Goal: Task Accomplishment & Management: Manage account settings

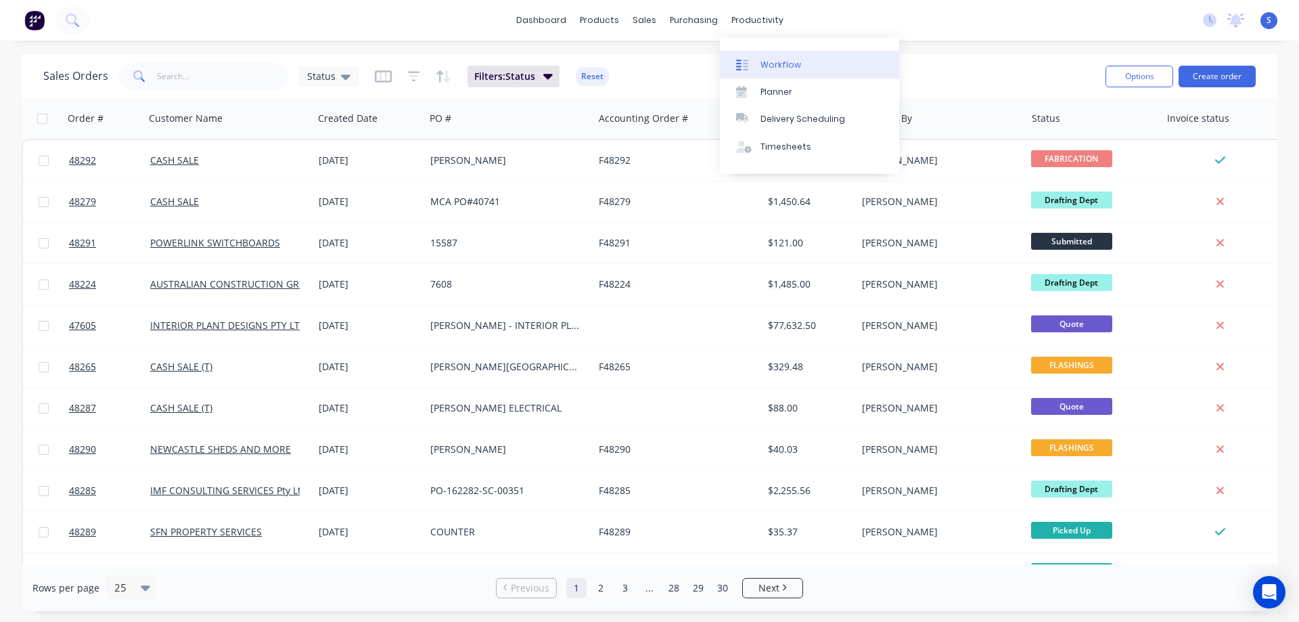
click at [768, 66] on div "Workflow" at bounding box center [780, 65] width 41 height 12
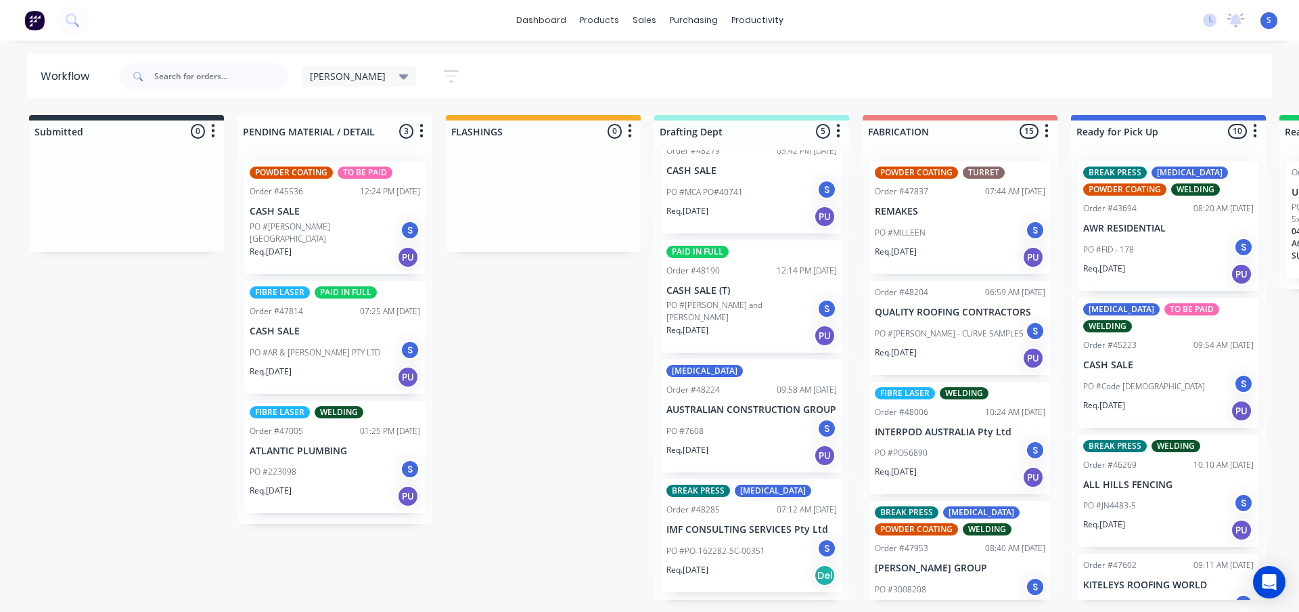
scroll to position [146, 0]
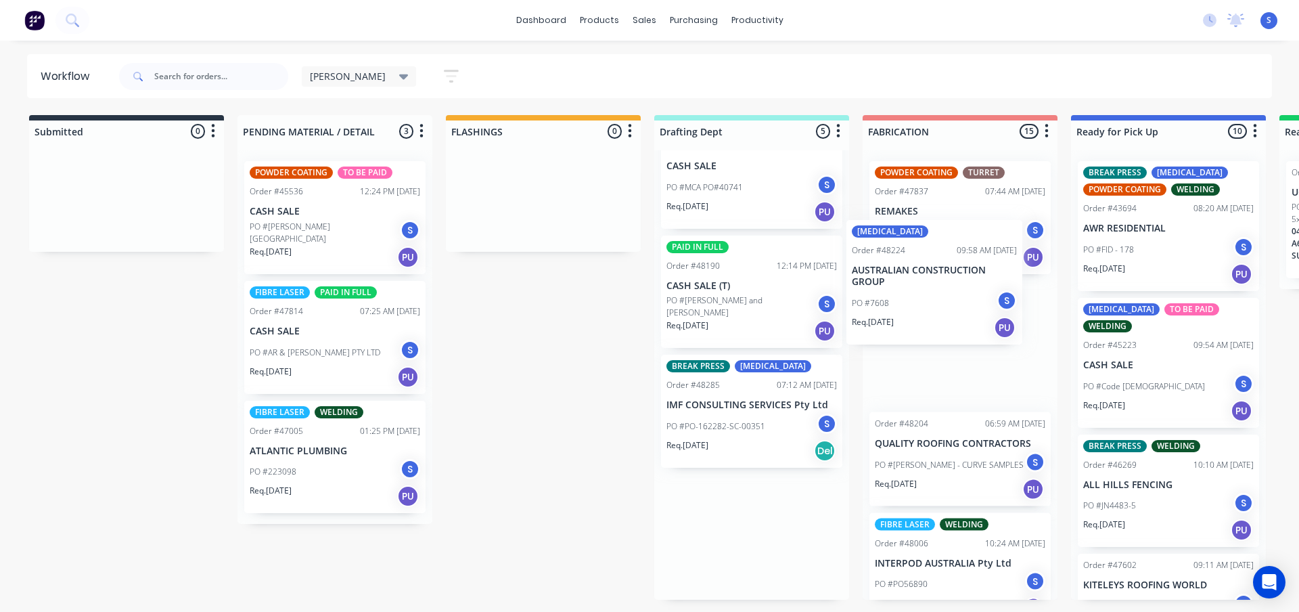
drag, startPoint x: 742, startPoint y: 417, endPoint x: 935, endPoint y: 279, distance: 237.7
click at [935, 279] on div "Submitted 0 Sort By Created date Required date Order number Customer name Most …" at bounding box center [1118, 357] width 2256 height 484
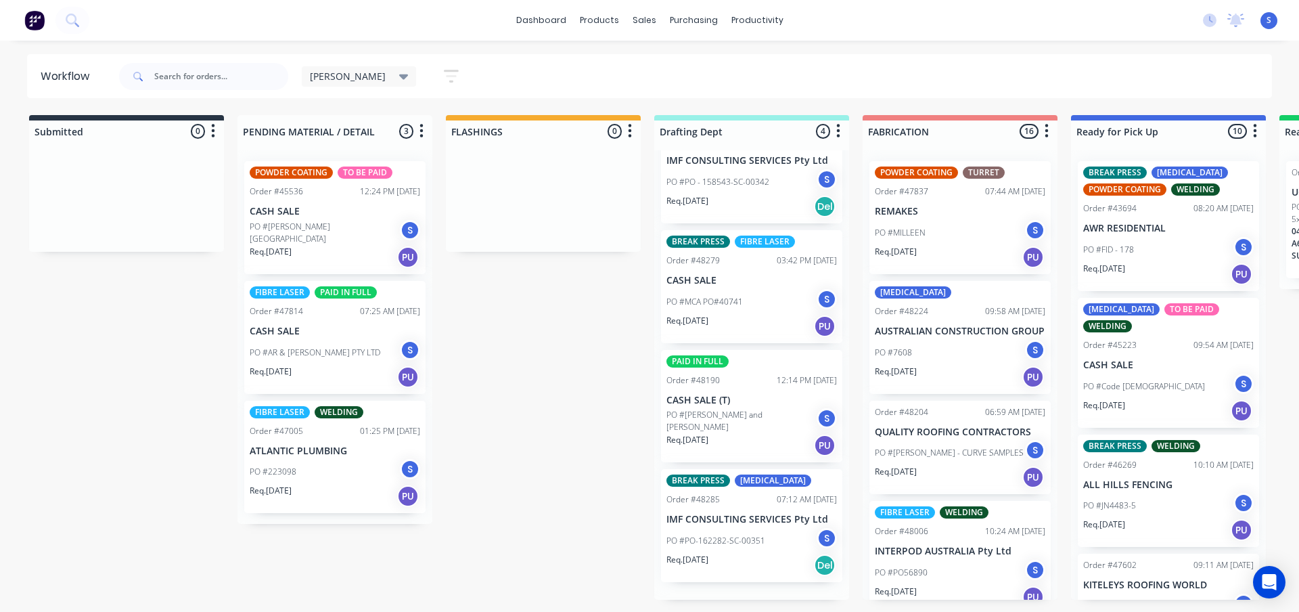
scroll to position [15, 0]
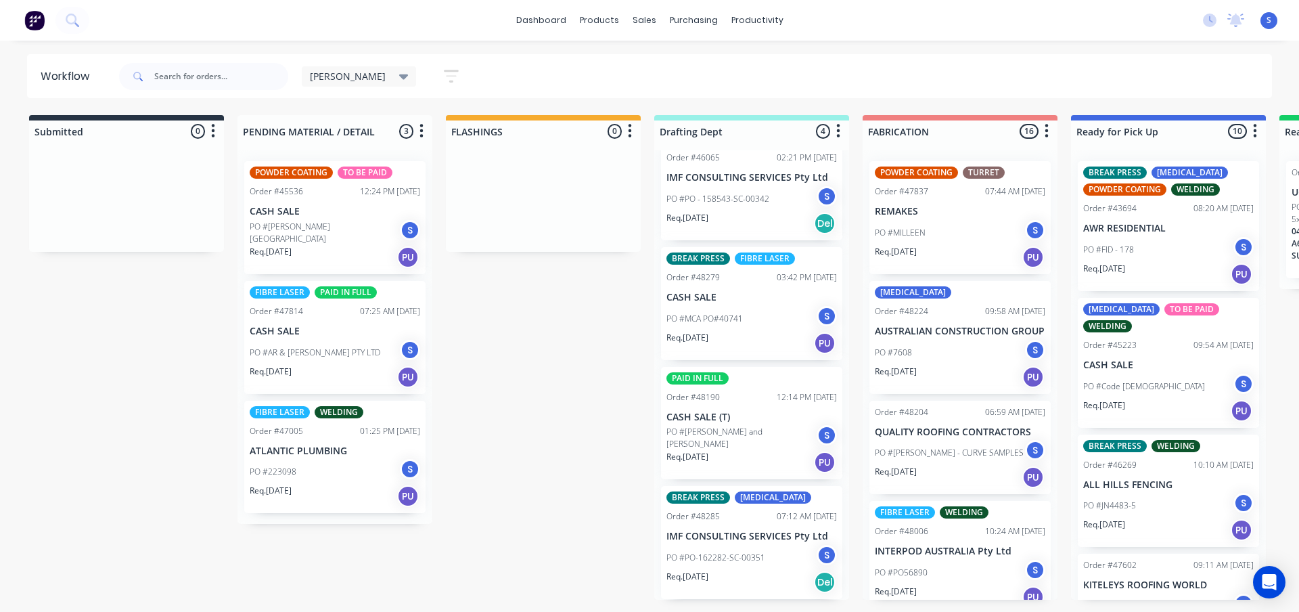
click at [763, 415] on p "CASH SALE (T)" at bounding box center [751, 417] width 170 height 12
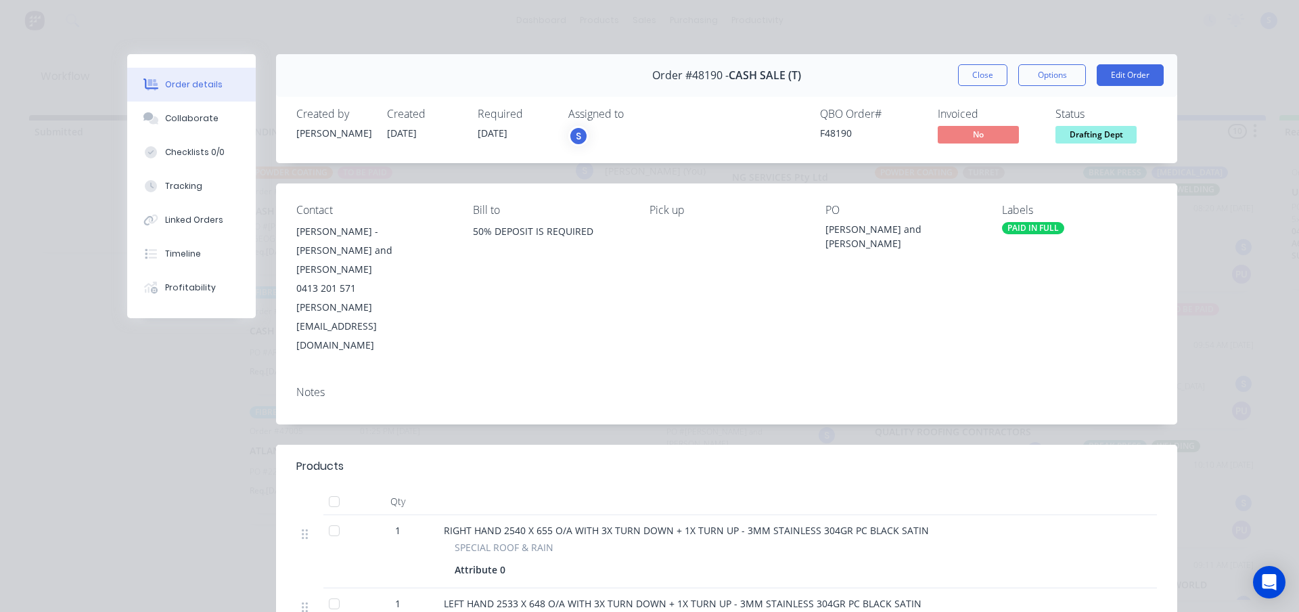
click at [572, 131] on div "S" at bounding box center [578, 136] width 20 height 20
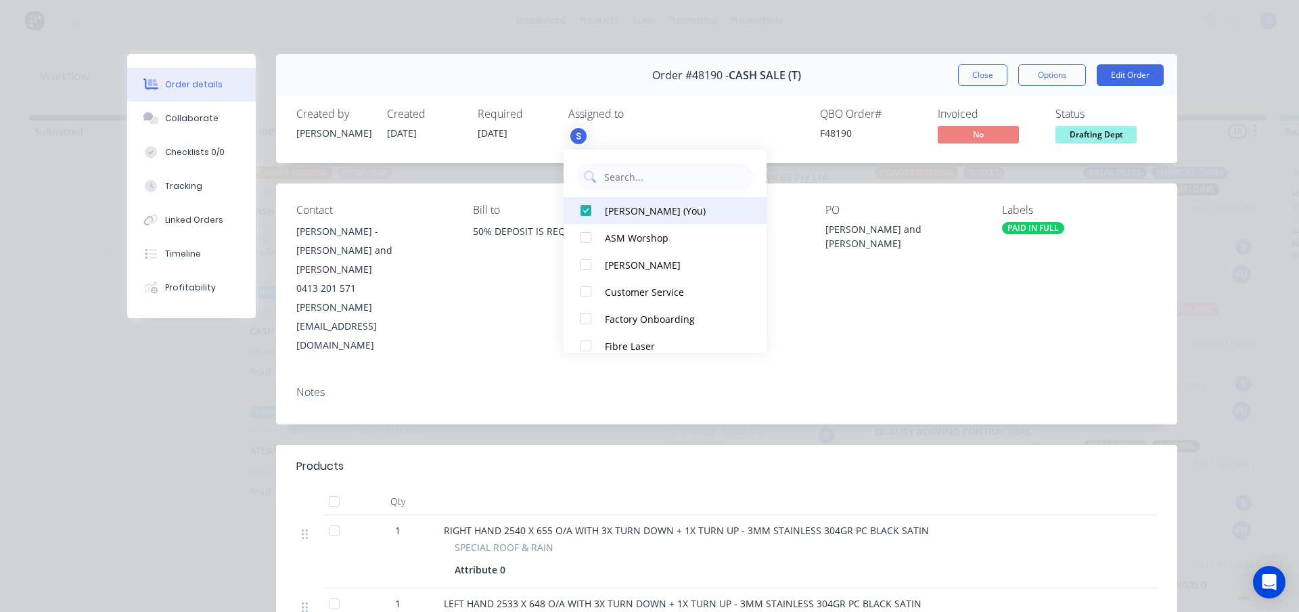
click at [592, 211] on div at bounding box center [585, 210] width 27 height 27
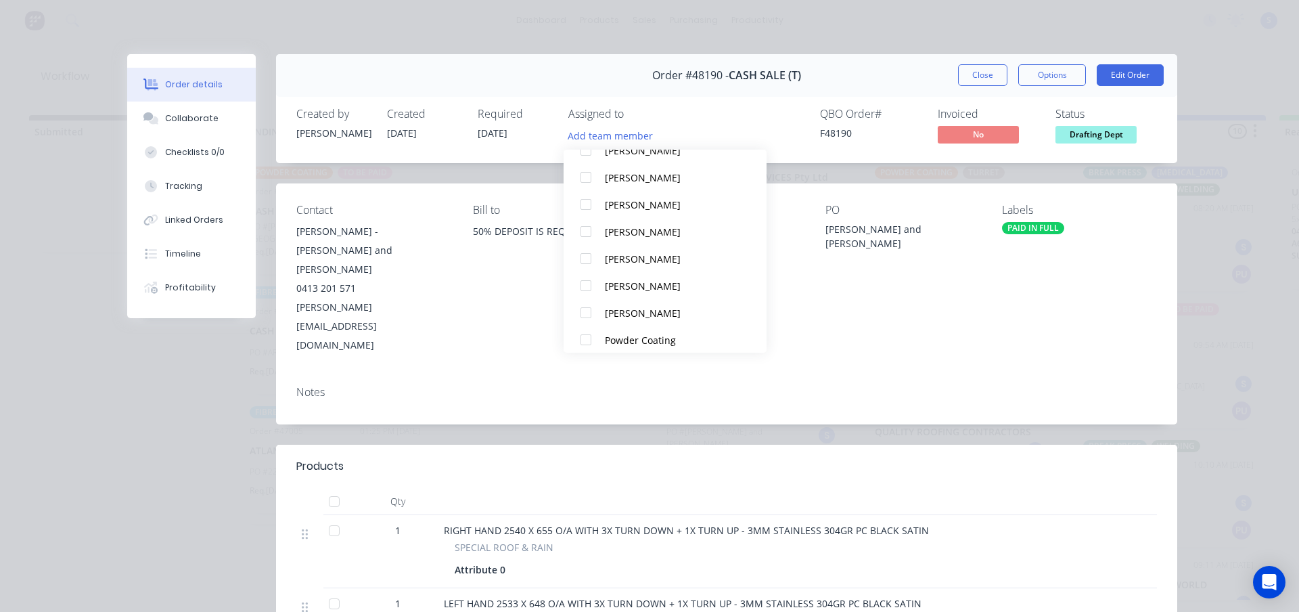
scroll to position [257, 0]
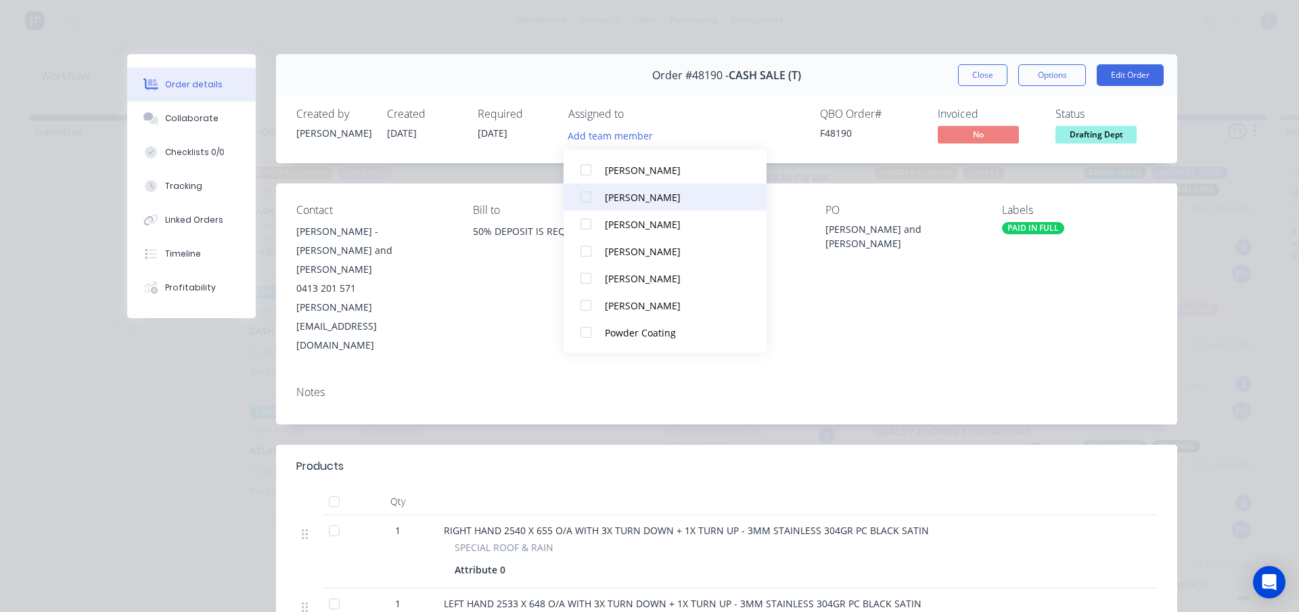
click at [587, 200] on div at bounding box center [585, 196] width 27 height 27
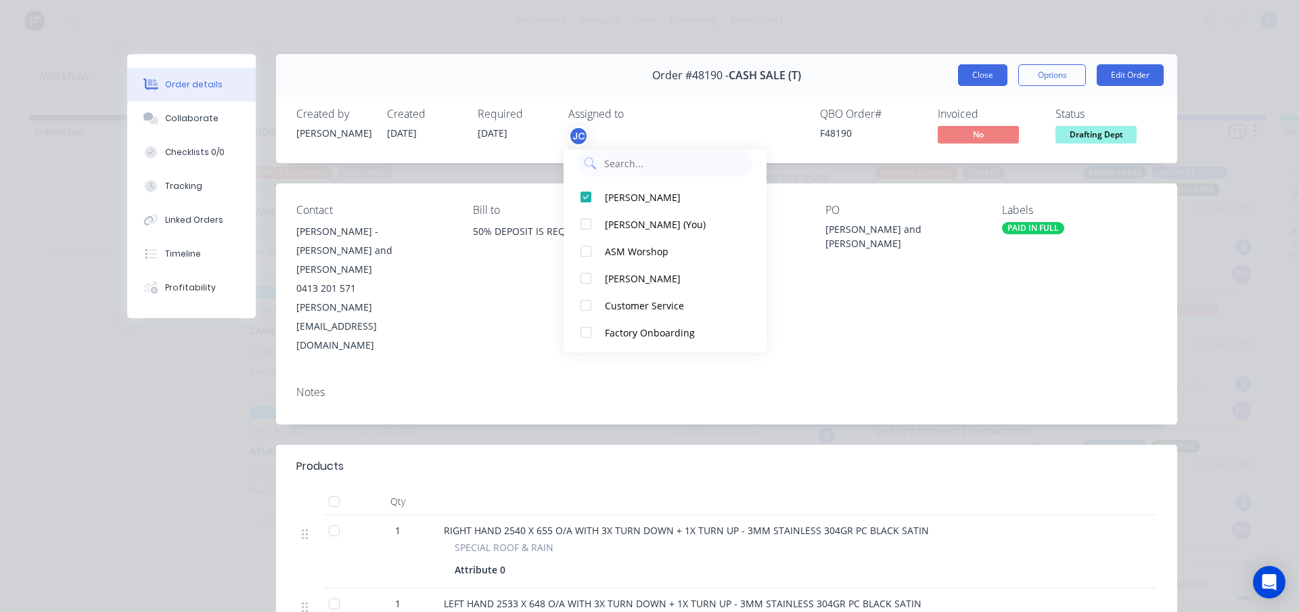
click at [974, 82] on button "Close" at bounding box center [982, 75] width 49 height 22
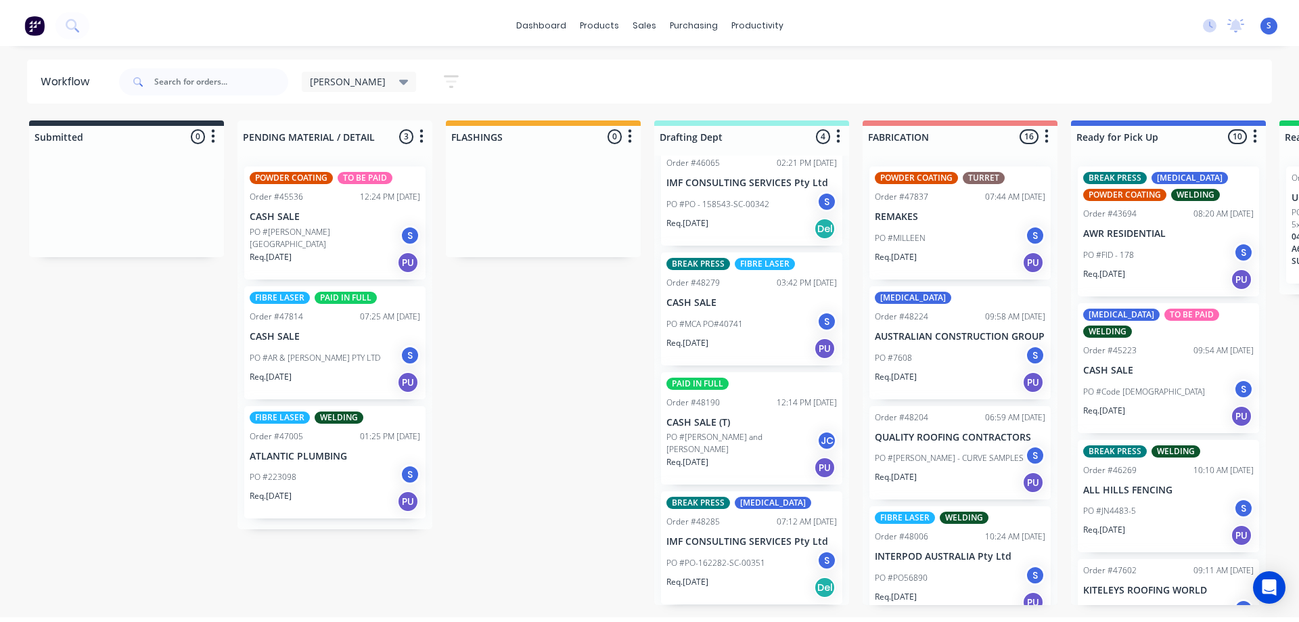
scroll to position [0, 0]
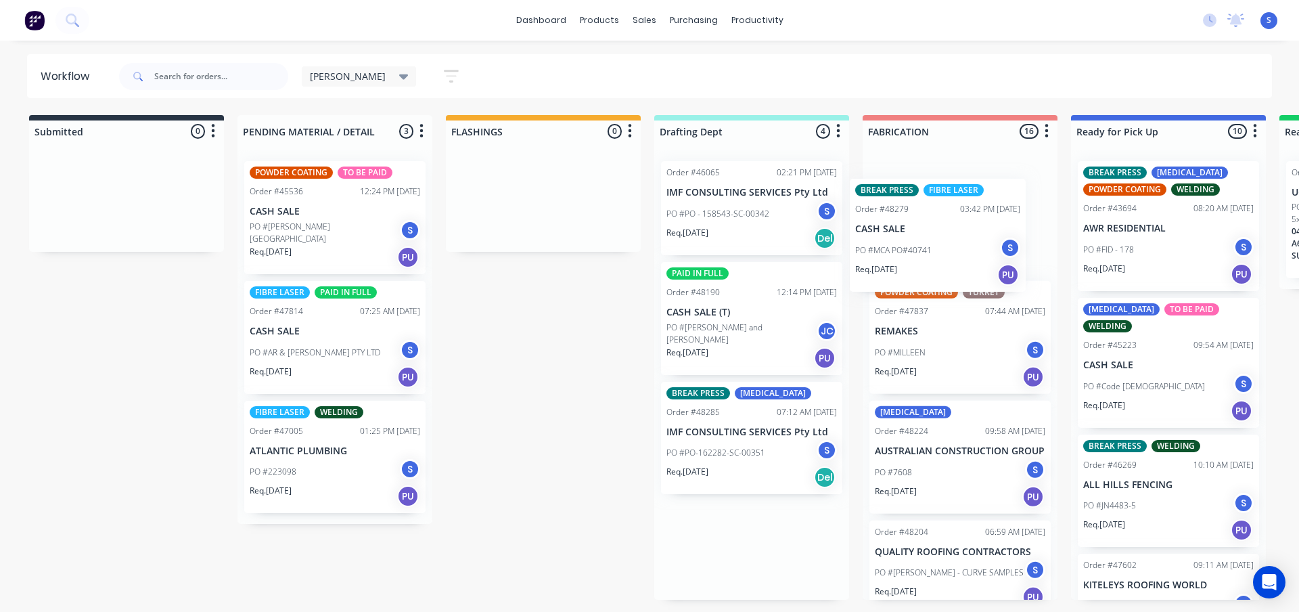
drag, startPoint x: 719, startPoint y: 332, endPoint x: 913, endPoint y: 250, distance: 211.6
click at [913, 250] on div "Submitted 0 Sort By Created date Required date Order number Customer name Most …" at bounding box center [1118, 357] width 2256 height 484
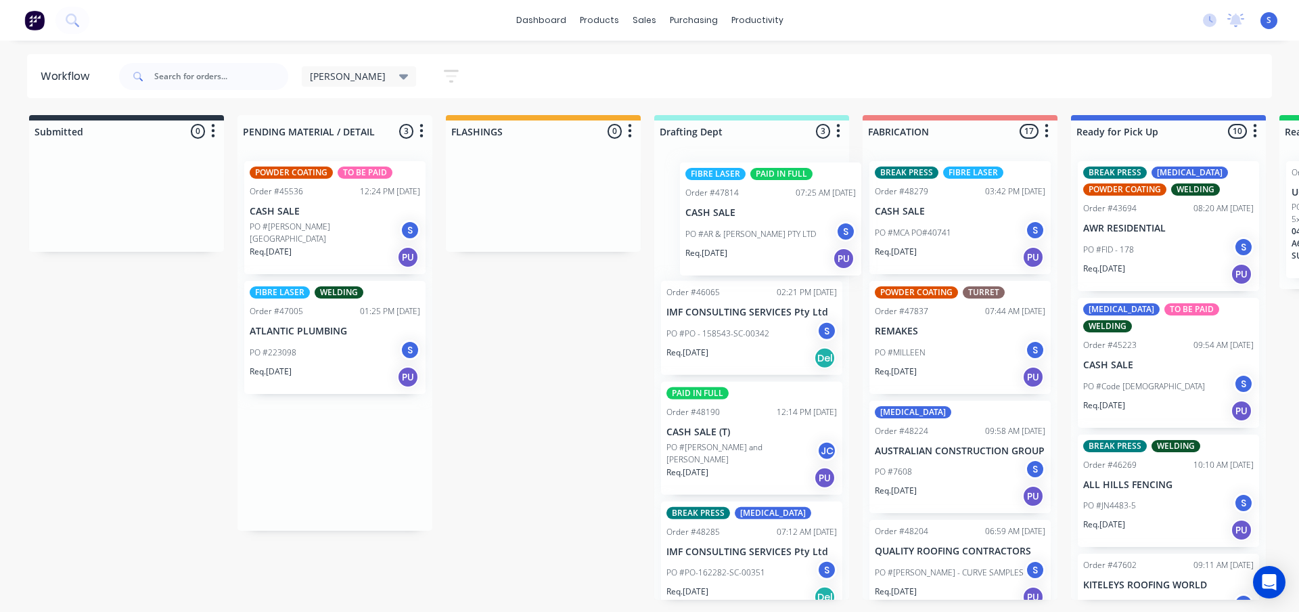
drag, startPoint x: 269, startPoint y: 343, endPoint x: 710, endPoint y: 227, distance: 455.6
click at [710, 227] on div "Submitted 0 Sort By Created date Required date Order number Customer name Most …" at bounding box center [1118, 357] width 2256 height 484
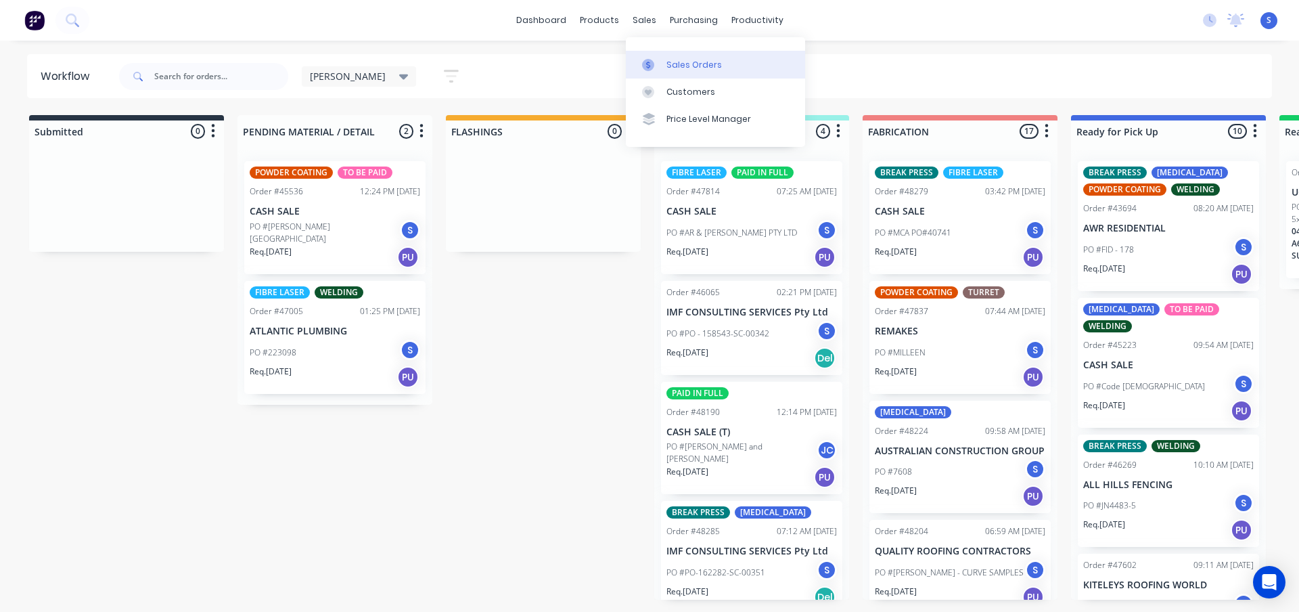
click at [699, 60] on div "Sales Orders" at bounding box center [693, 65] width 55 height 12
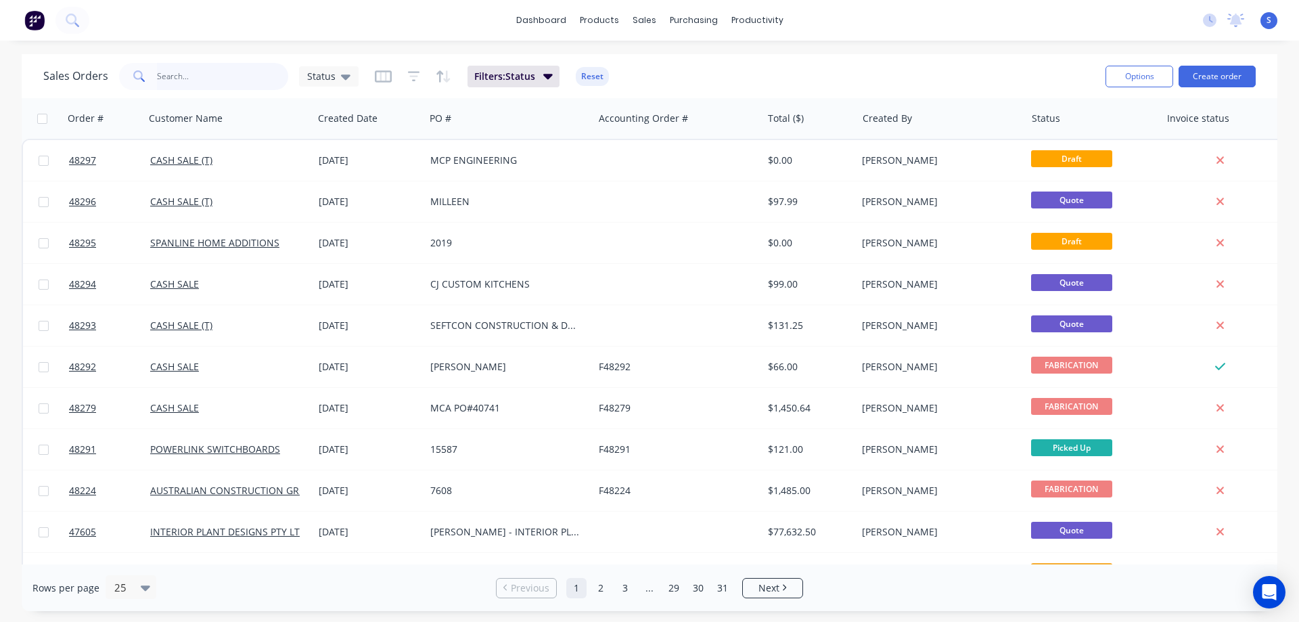
click at [177, 64] on input "text" at bounding box center [223, 76] width 132 height 27
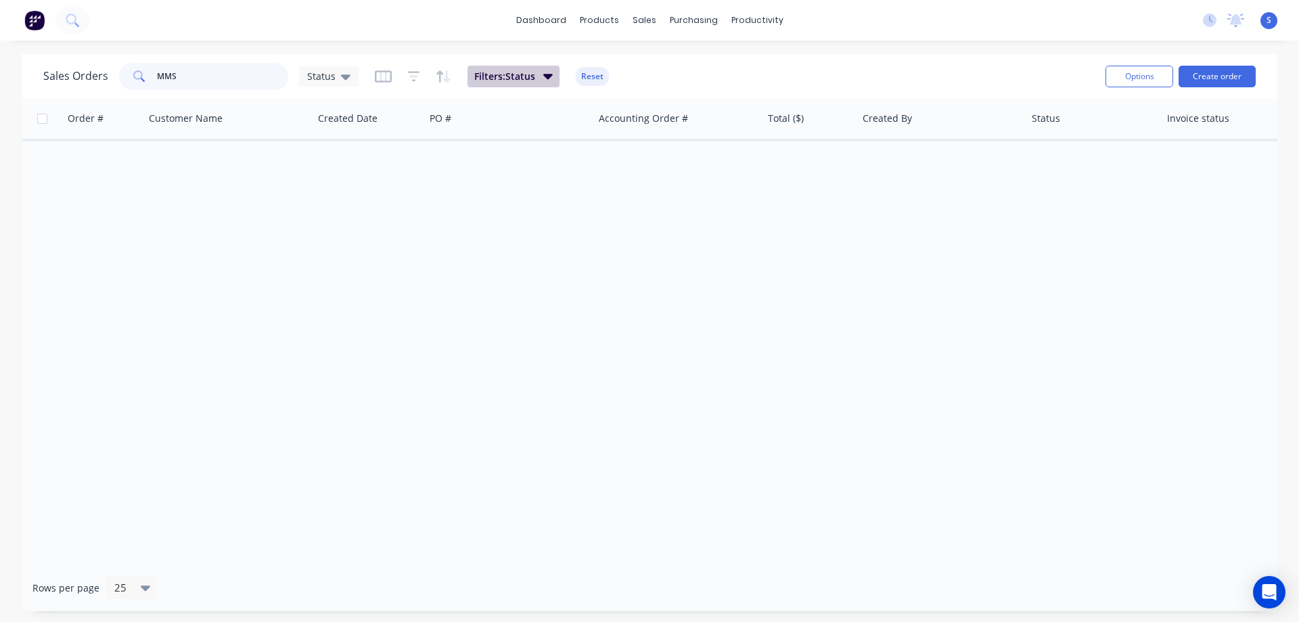
type input "MMS"
click at [502, 78] on span "Filters: Status" at bounding box center [504, 77] width 61 height 14
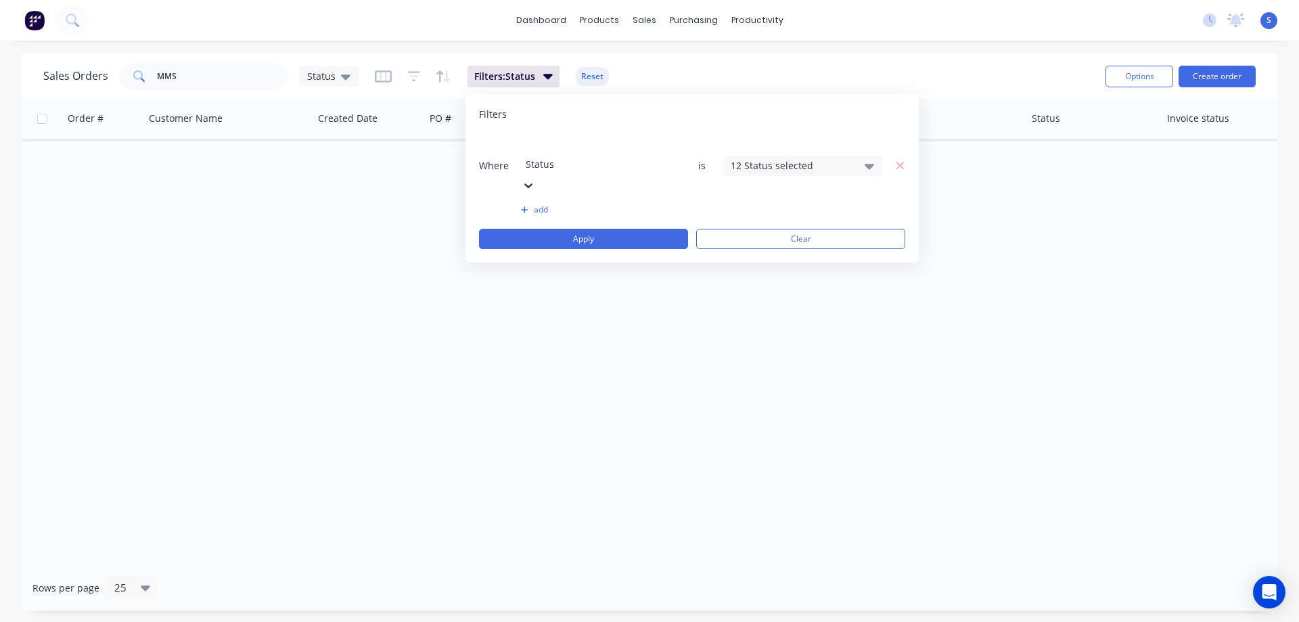
click at [782, 135] on div "Where option Status, selected. Select is focused ,type to refine list, press Do…" at bounding box center [692, 166] width 426 height 62
click at [792, 158] on div "12 Status selected" at bounding box center [792, 165] width 122 height 14
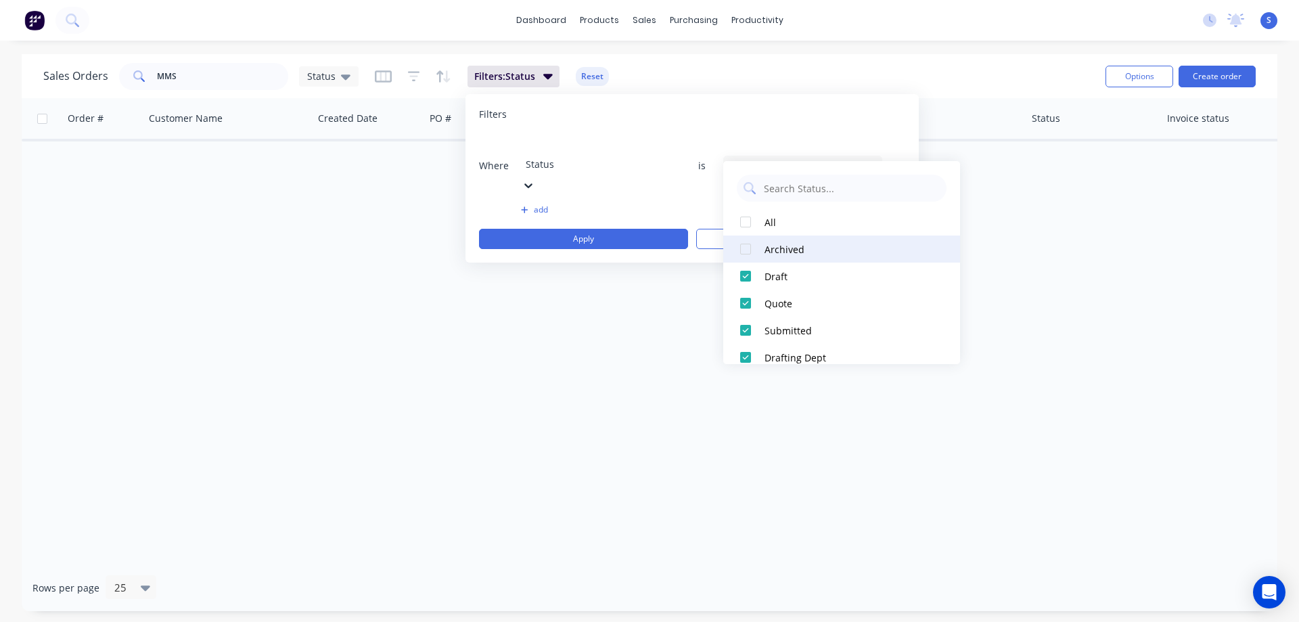
click at [750, 252] on div at bounding box center [745, 248] width 27 height 27
click at [903, 55] on div "Sales Orders MMS Status Filters: Status Reset Options Create order" at bounding box center [650, 76] width 1256 height 44
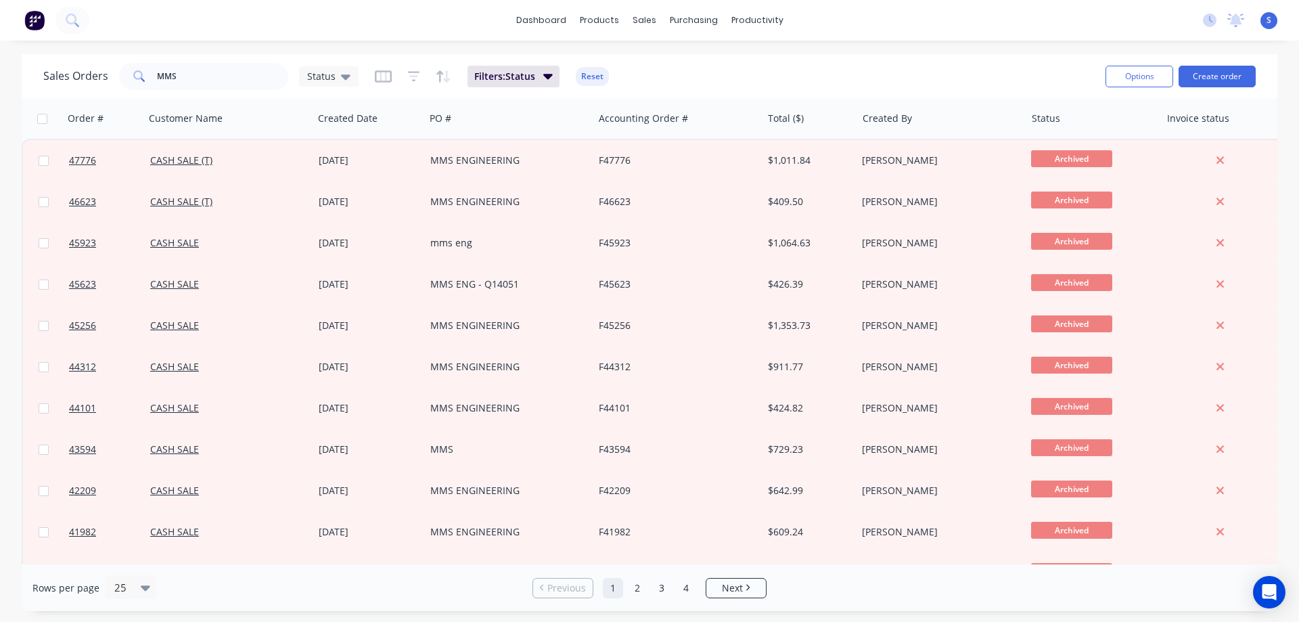
click at [790, 64] on div "Sales Orders MMS Status Filters: Status Reset" at bounding box center [568, 76] width 1051 height 33
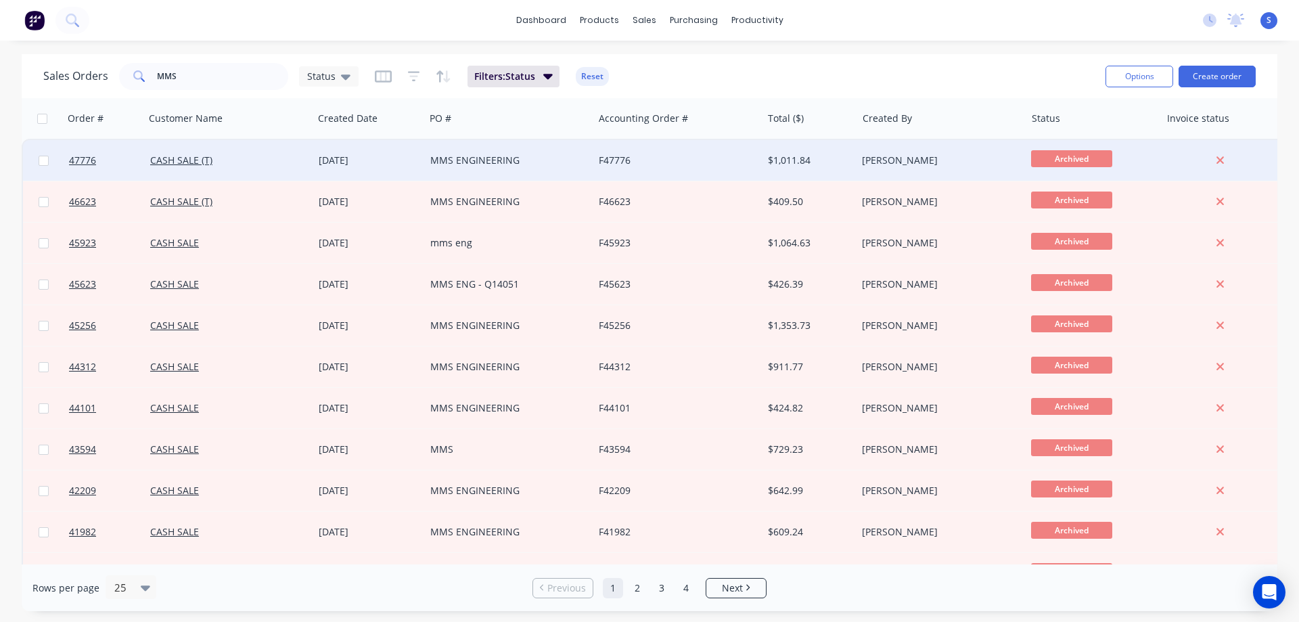
click at [304, 169] on div "CASH SALE (T)" at bounding box center [229, 160] width 168 height 41
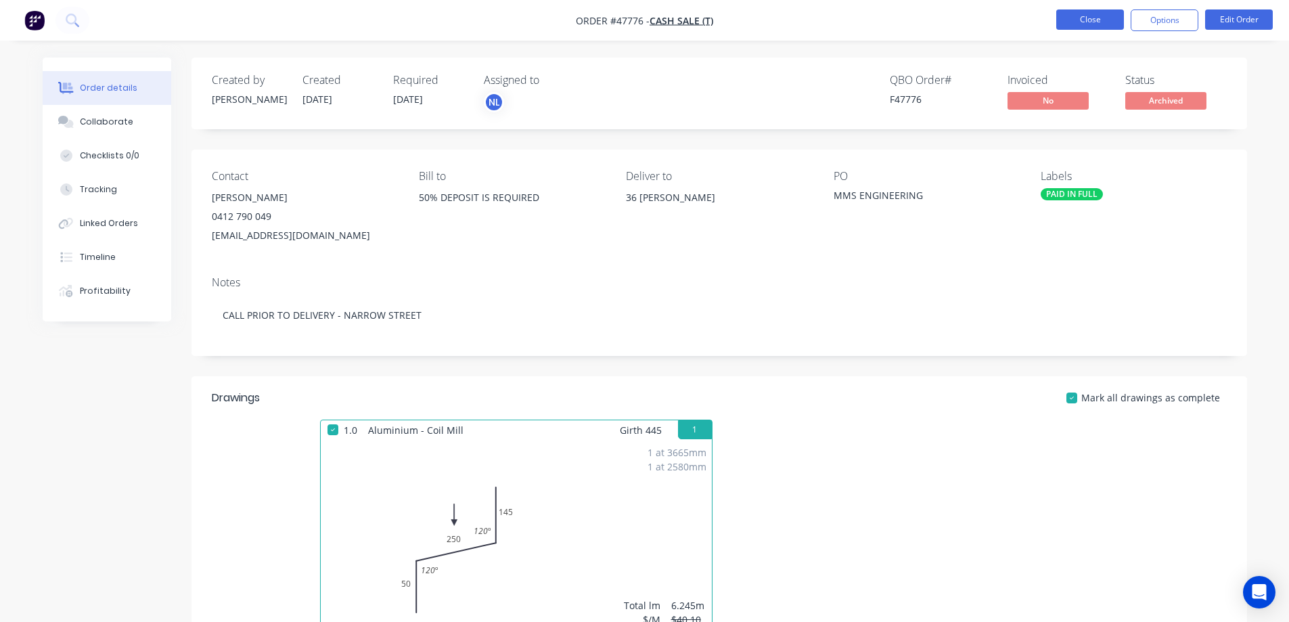
click at [1096, 26] on button "Close" at bounding box center [1090, 19] width 68 height 20
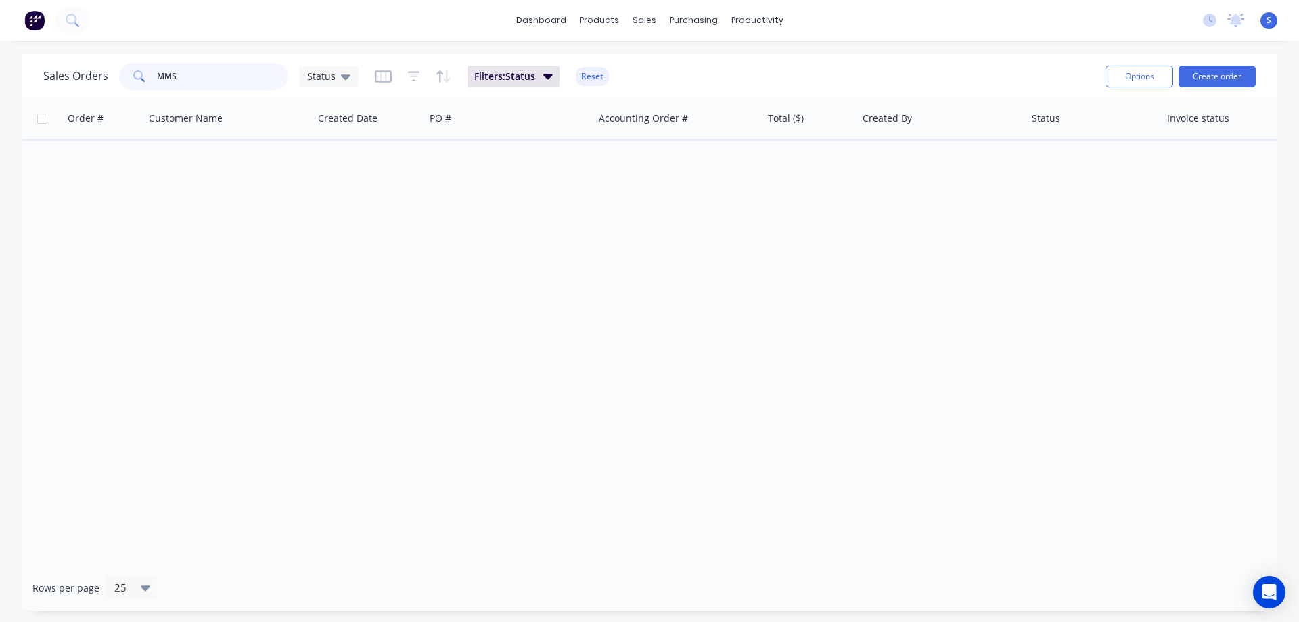
drag, startPoint x: 192, startPoint y: 84, endPoint x: 26, endPoint y: 88, distance: 166.5
click at [83, 87] on div "Sales Orders MMS Status" at bounding box center [200, 76] width 315 height 27
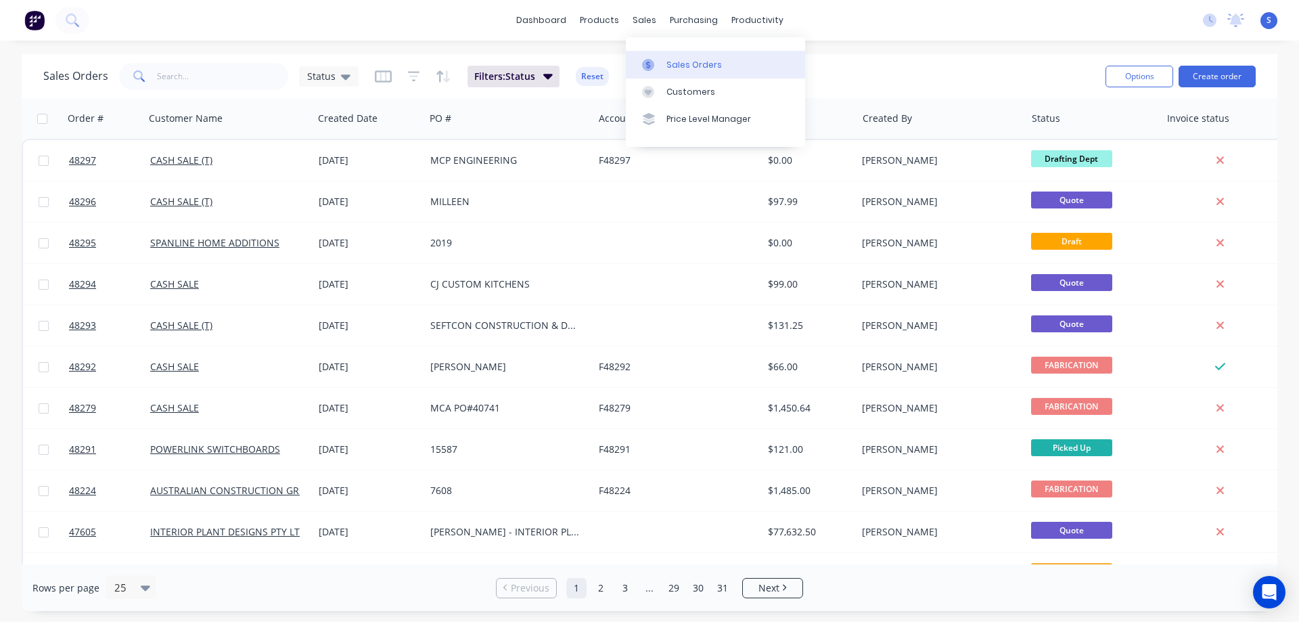
click at [683, 61] on div "Sales Orders" at bounding box center [693, 65] width 55 height 12
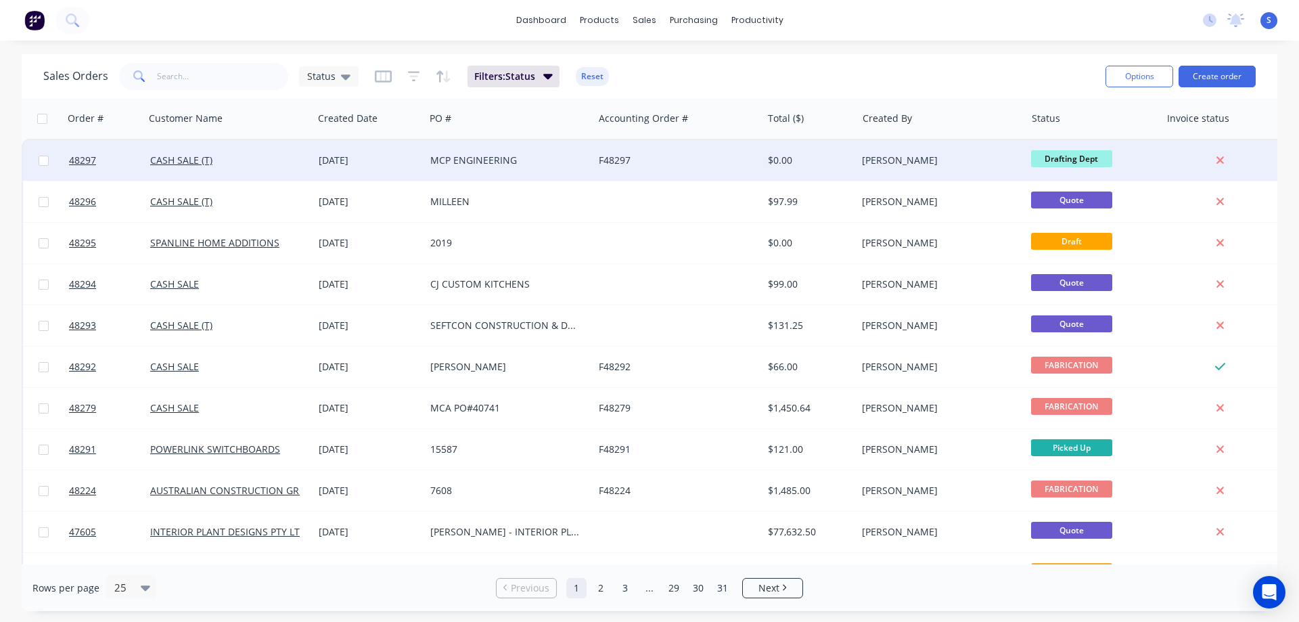
click at [656, 152] on div "F48297" at bounding box center [677, 160] width 168 height 41
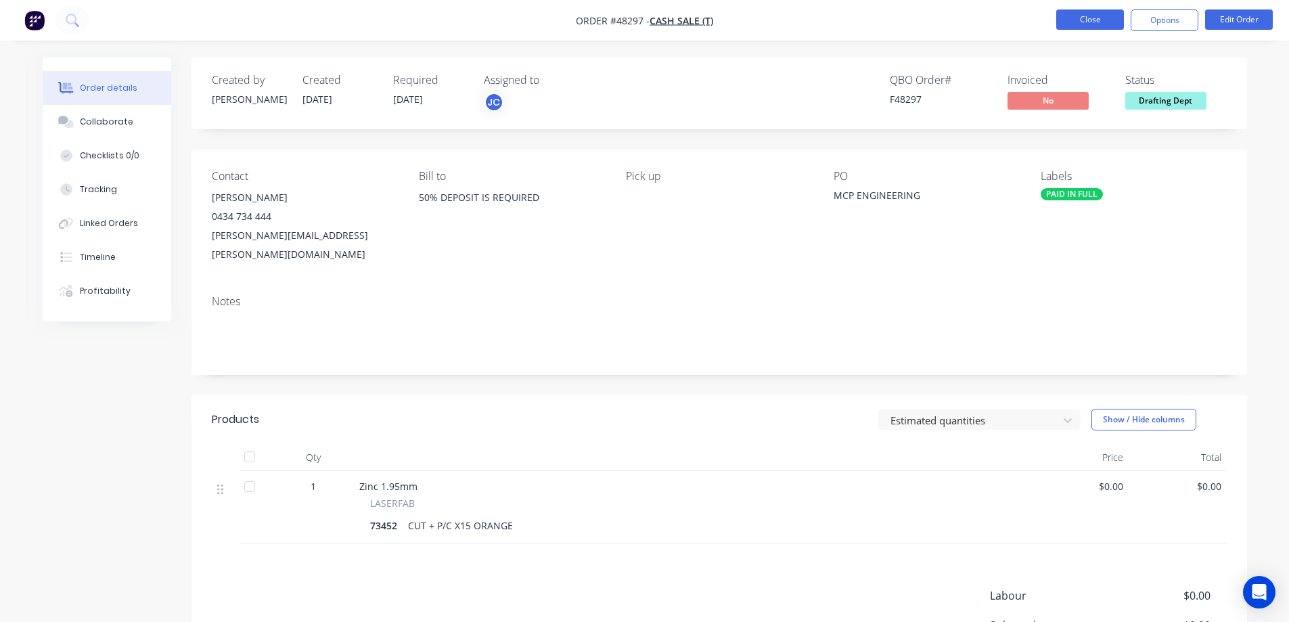
click at [1079, 16] on button "Close" at bounding box center [1090, 19] width 68 height 20
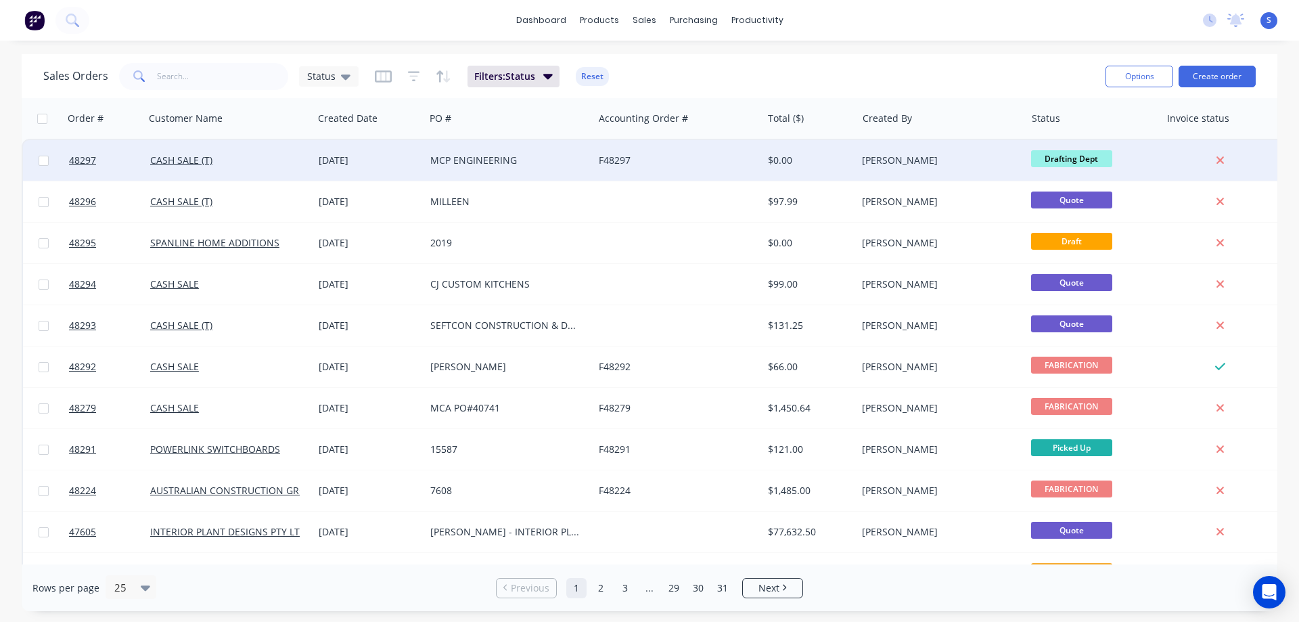
click at [676, 166] on div "F48297" at bounding box center [674, 161] width 150 height 14
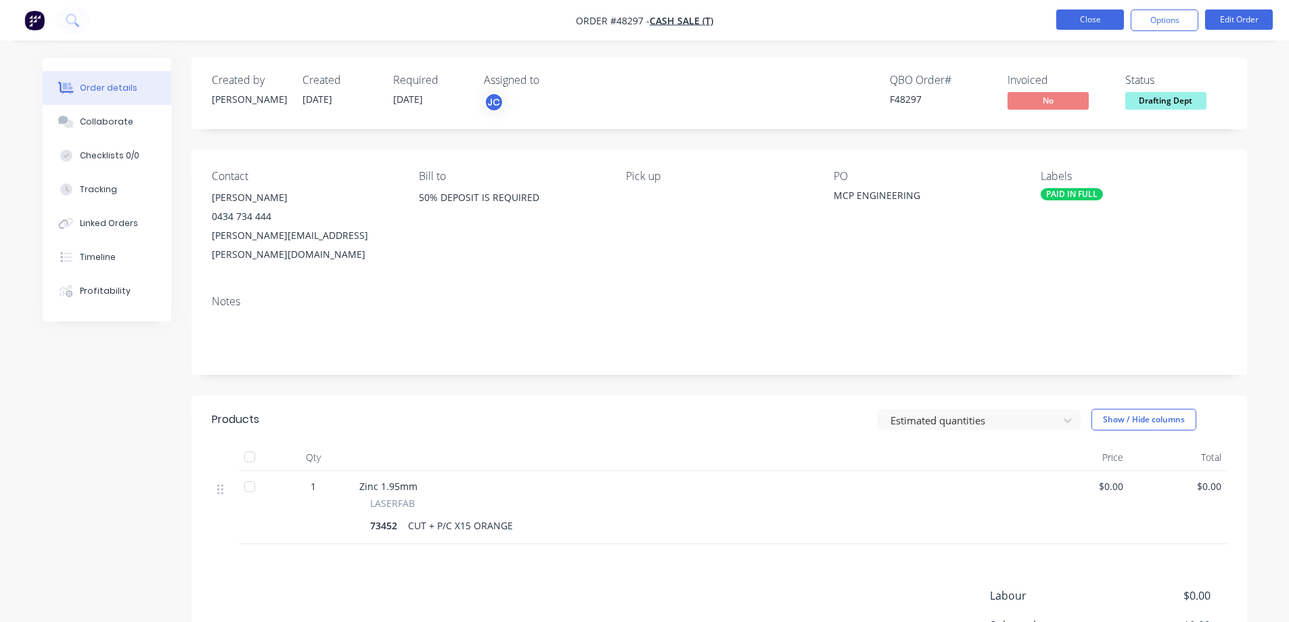
click at [1094, 19] on button "Close" at bounding box center [1090, 19] width 68 height 20
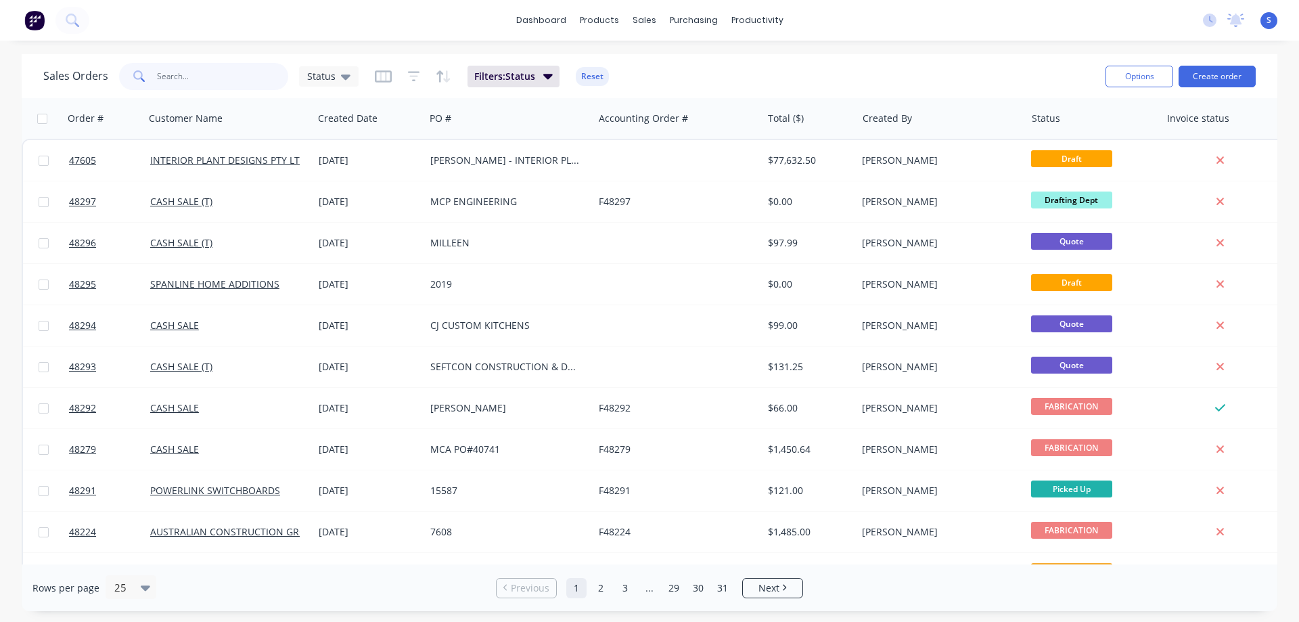
click at [192, 78] on input "text" at bounding box center [223, 76] width 132 height 27
type input "IMF"
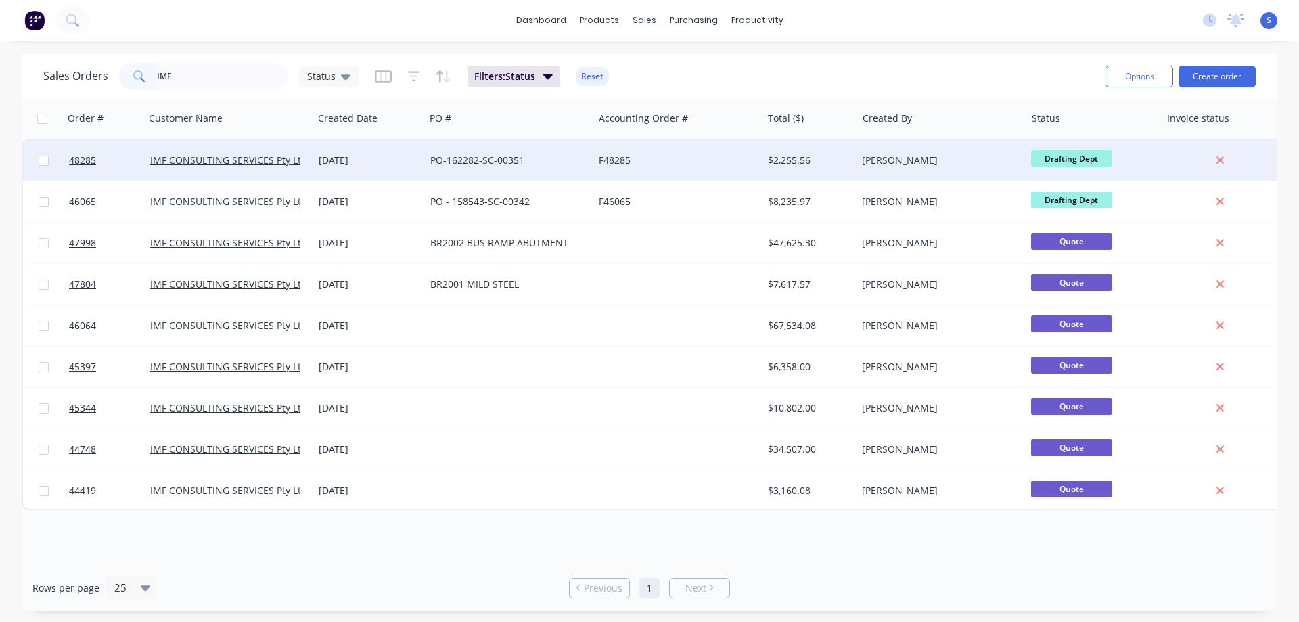
click at [451, 158] on div "PO-162282-SC-00351" at bounding box center [505, 161] width 150 height 14
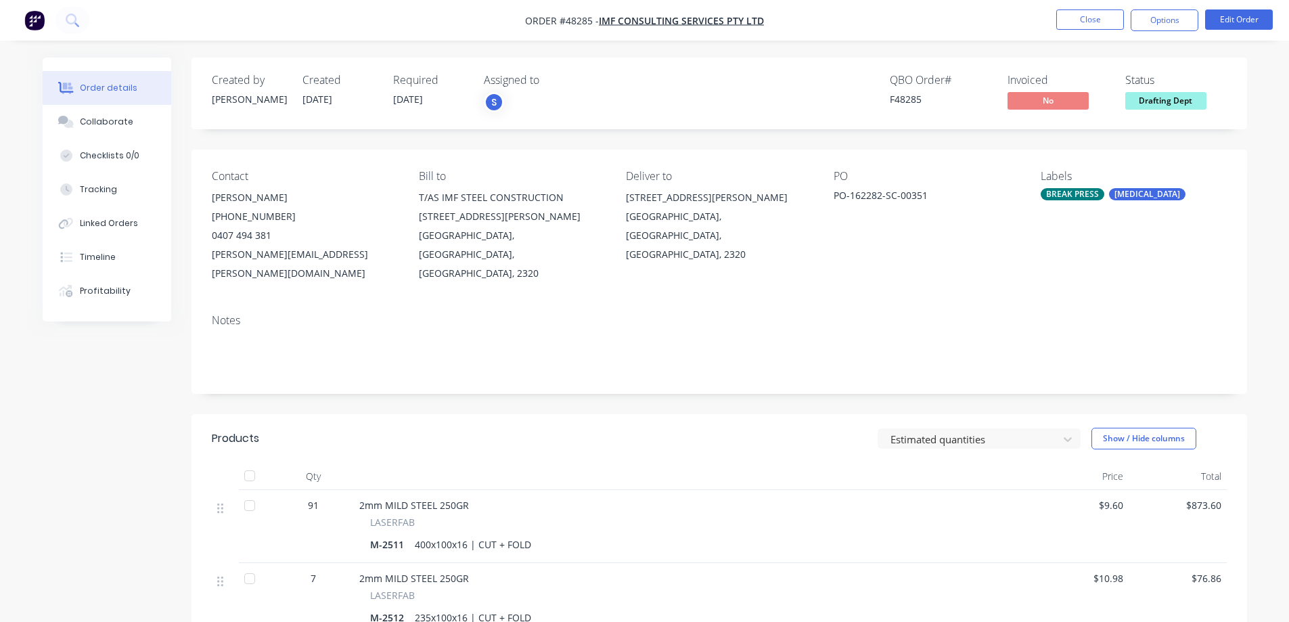
click at [145, 41] on div "Order details Collaborate Checklists 0/0 Tracking Linked Orders Timeline Profit…" at bounding box center [644, 584] width 1289 height 1169
click at [706, 43] on div "Order details Collaborate Checklists 0/0 Tracking Linked Orders Timeline Profit…" at bounding box center [644, 584] width 1289 height 1169
click at [1162, 98] on span "Drafting Dept" at bounding box center [1165, 100] width 81 height 17
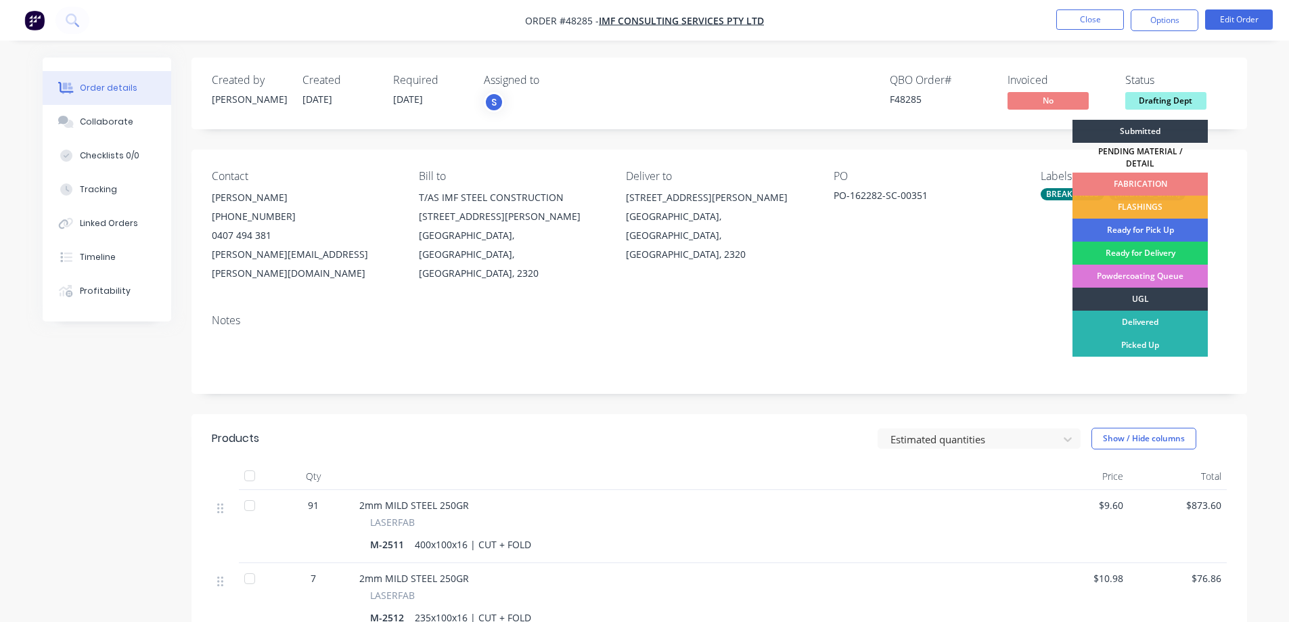
click at [1128, 173] on div "FABRICATION" at bounding box center [1139, 184] width 135 height 23
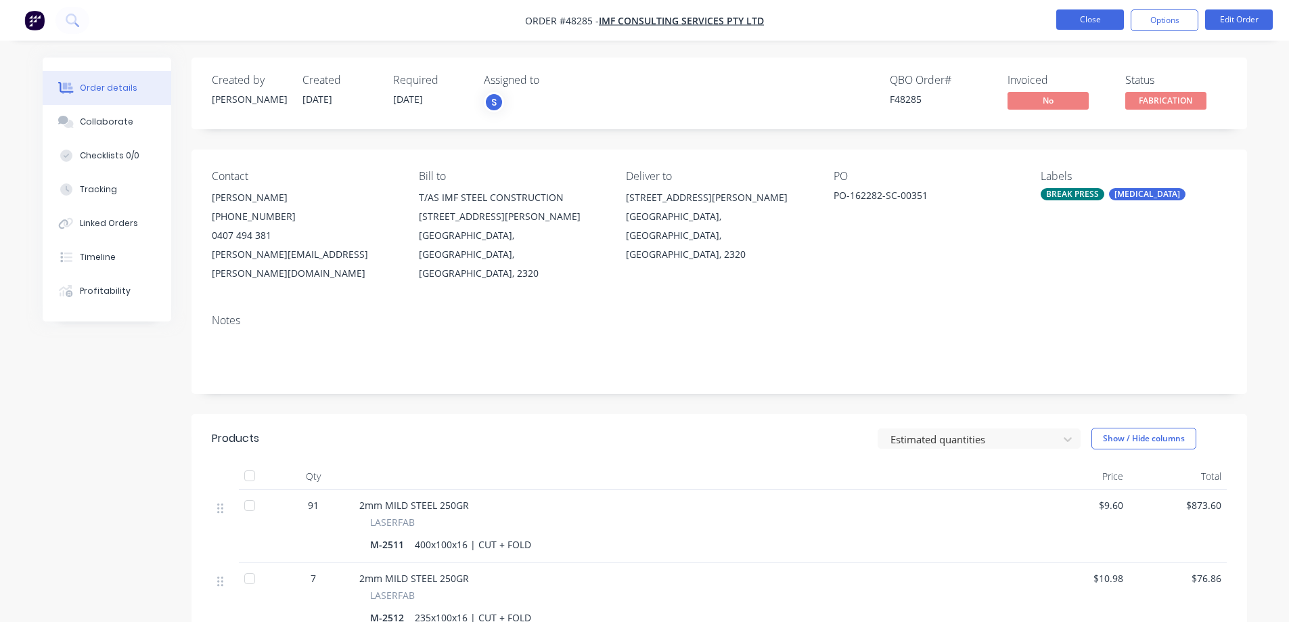
click at [1089, 20] on button "Close" at bounding box center [1090, 19] width 68 height 20
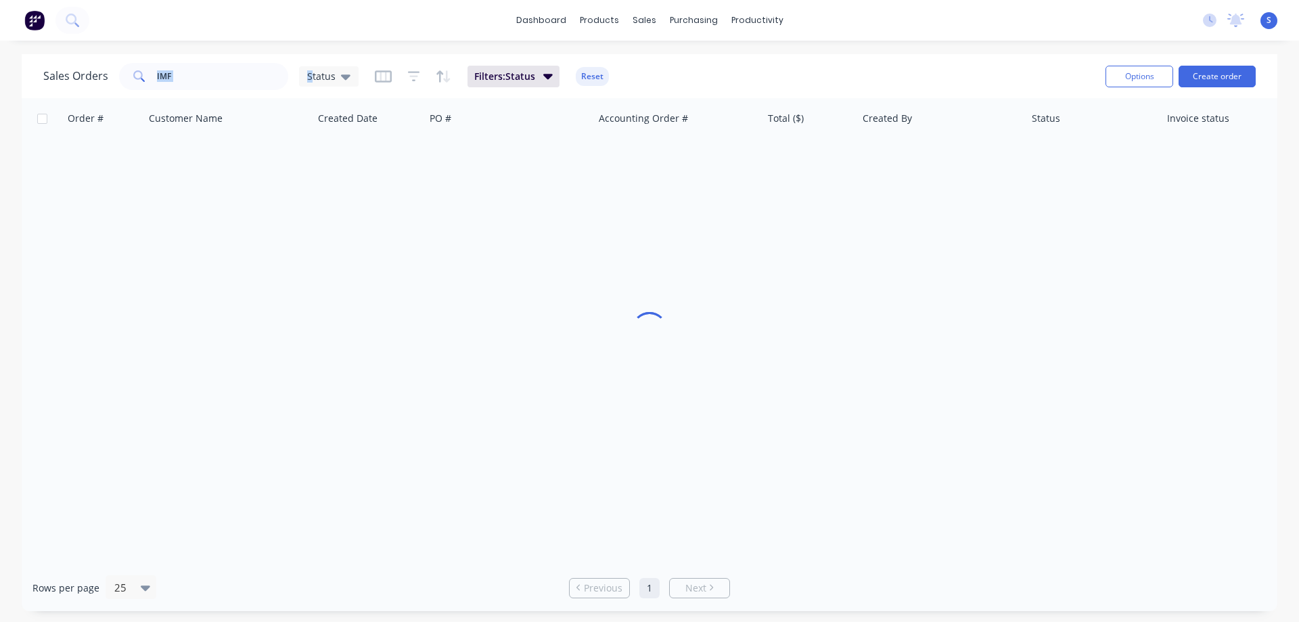
drag, startPoint x: 309, startPoint y: 70, endPoint x: 131, endPoint y: 89, distance: 178.9
click at [131, 89] on div "Sales Orders IMF Status" at bounding box center [200, 76] width 315 height 27
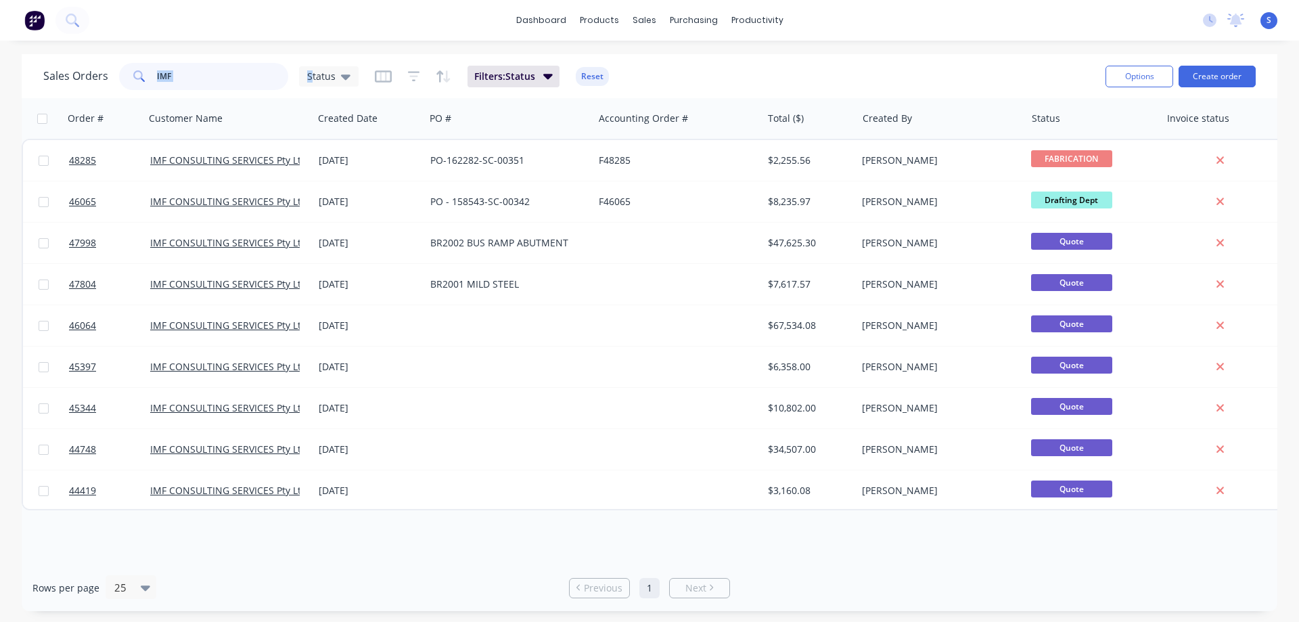
click at [194, 83] on input "IMF" at bounding box center [223, 76] width 132 height 27
type input "I"
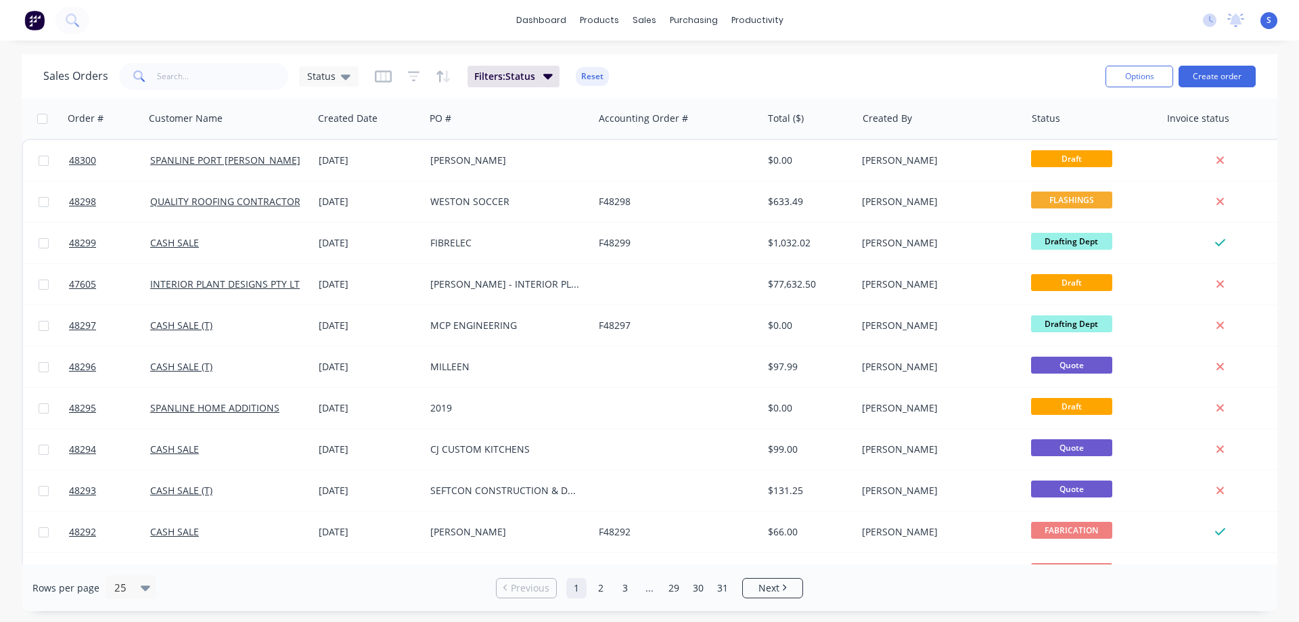
click at [247, 45] on div "dashboard products sales purchasing productivity dashboard products Product Cat…" at bounding box center [649, 311] width 1299 height 622
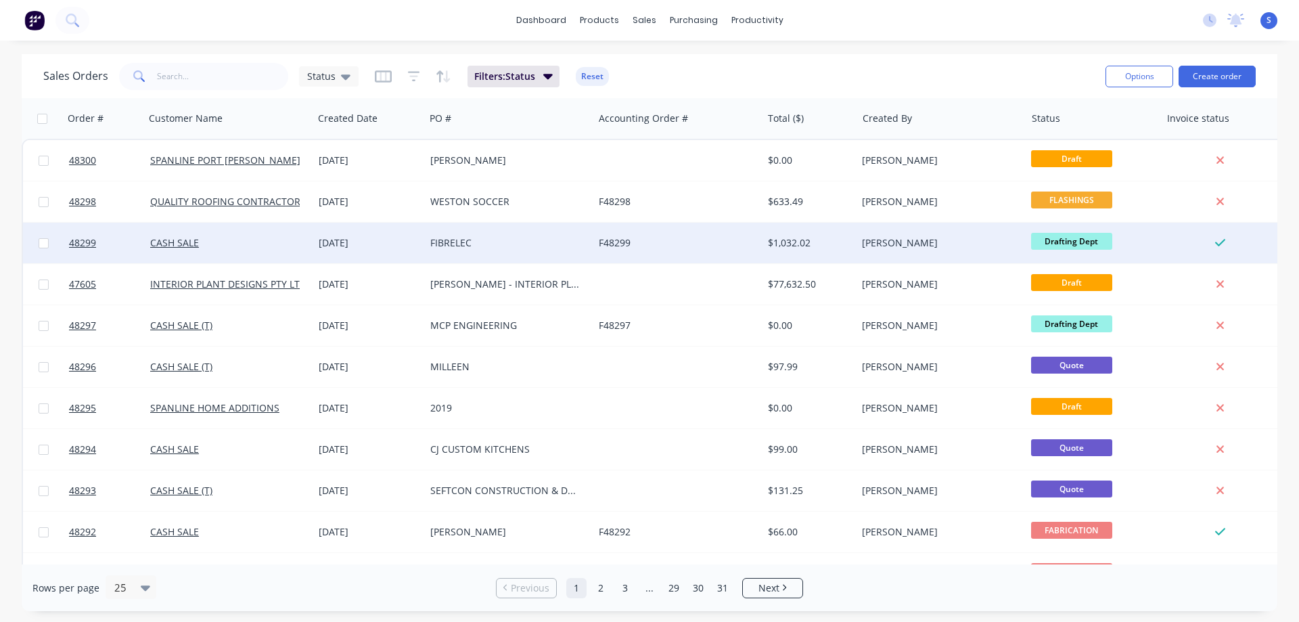
click at [530, 245] on div "FIBRELEC" at bounding box center [505, 243] width 150 height 14
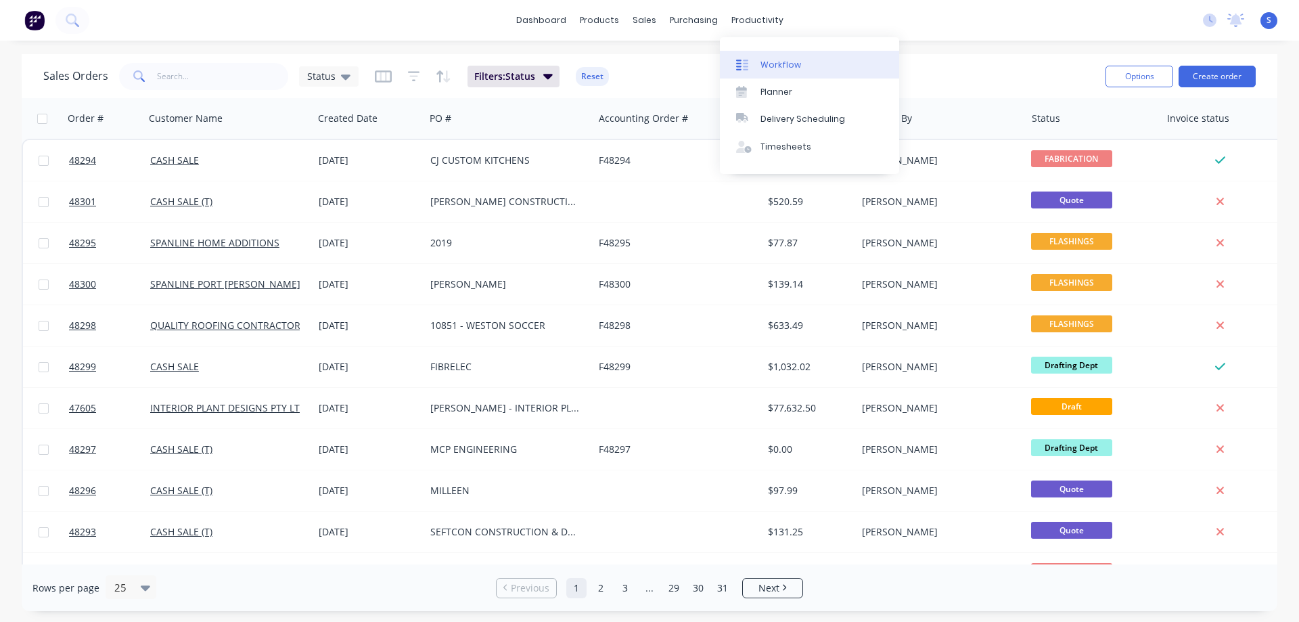
click at [822, 64] on link "Workflow" at bounding box center [809, 64] width 179 height 27
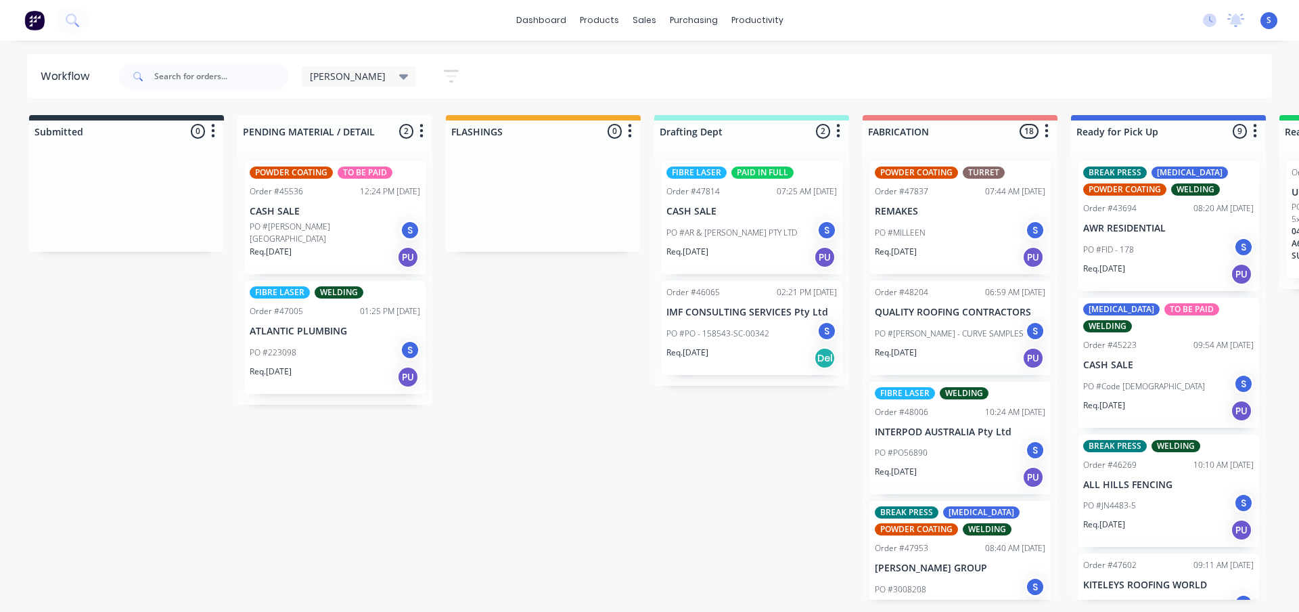
click at [731, 243] on div "PO #AR & JN Wilson PTY LTD S" at bounding box center [751, 233] width 170 height 26
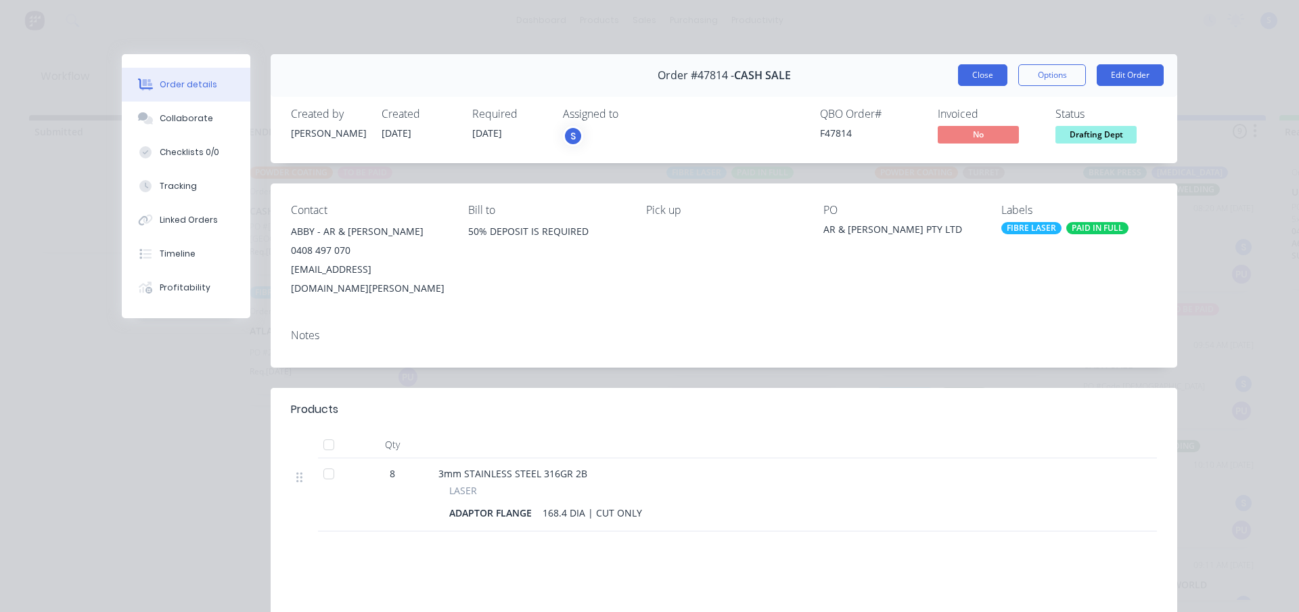
click at [974, 68] on button "Close" at bounding box center [982, 75] width 49 height 22
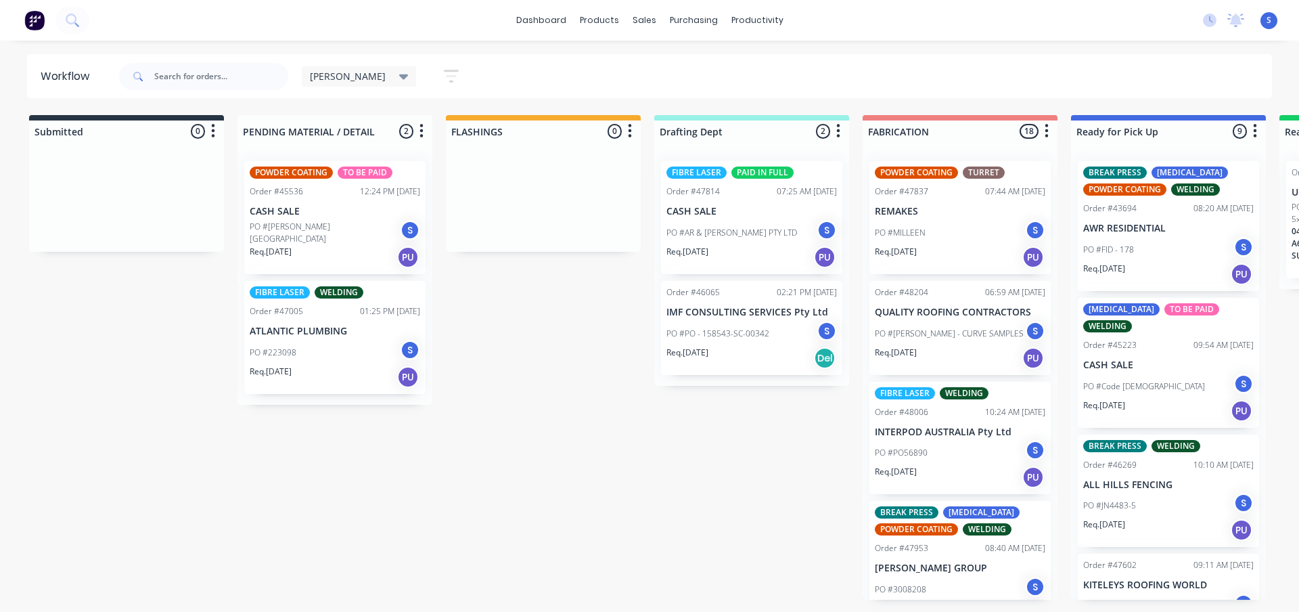
click at [725, 261] on div "Req. 30/09/25 PU" at bounding box center [751, 257] width 170 height 23
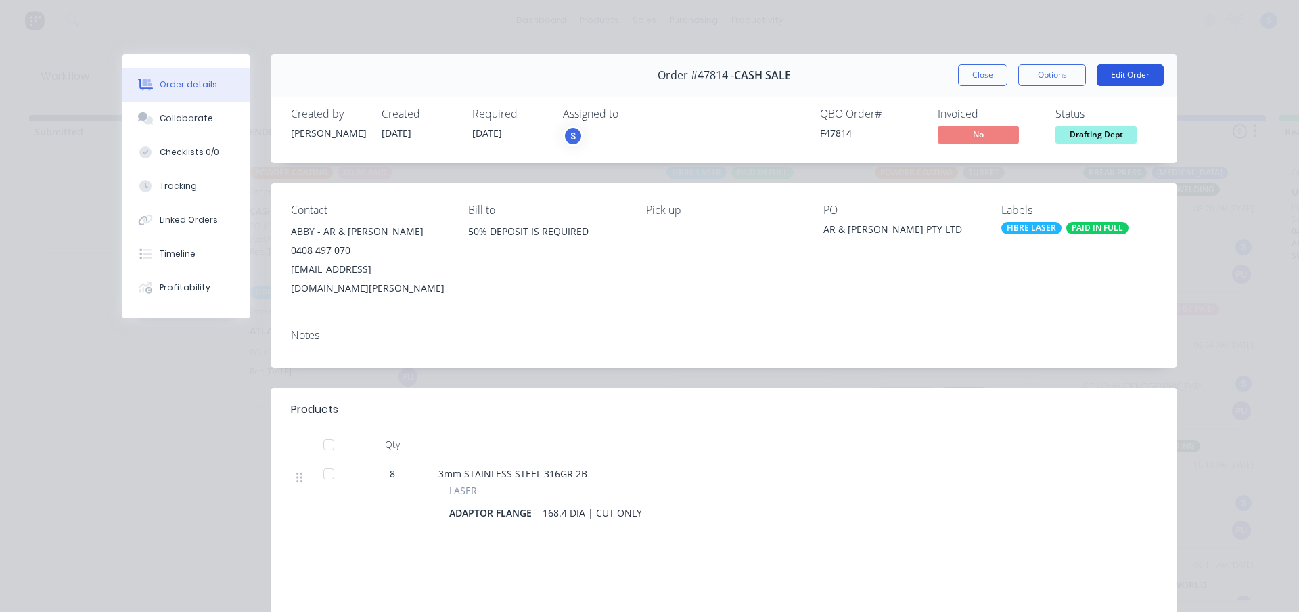
click at [1115, 74] on button "Edit Order" at bounding box center [1130, 75] width 67 height 22
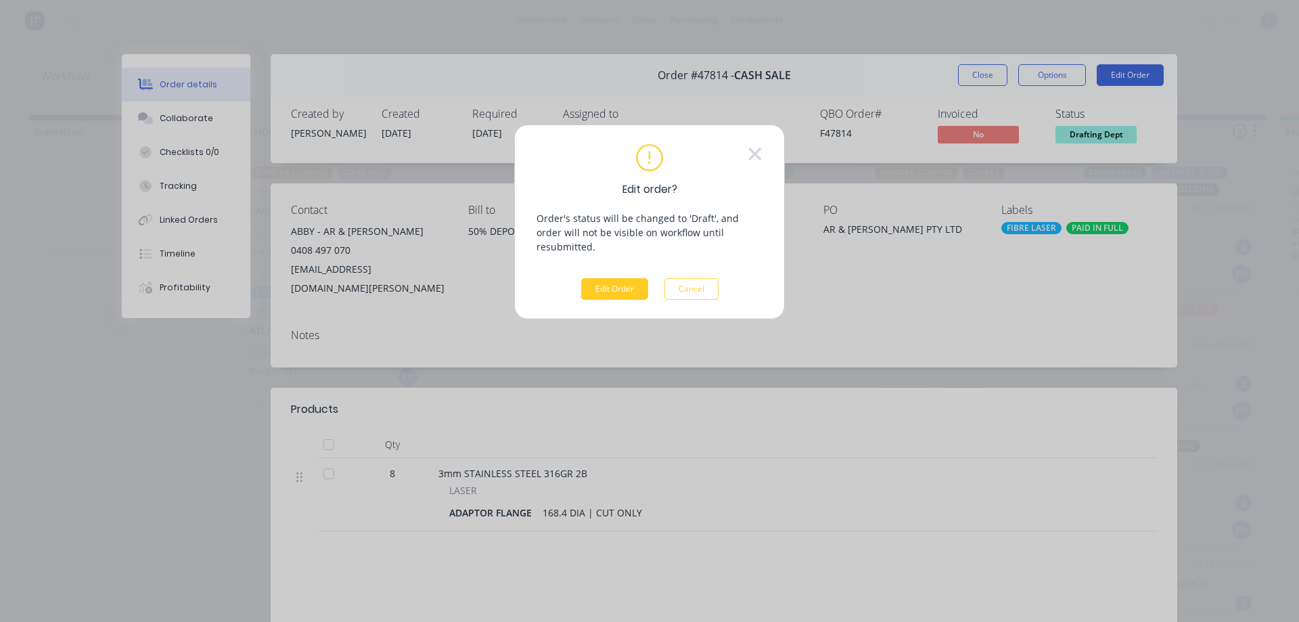
click at [610, 278] on button "Edit Order" at bounding box center [614, 289] width 67 height 22
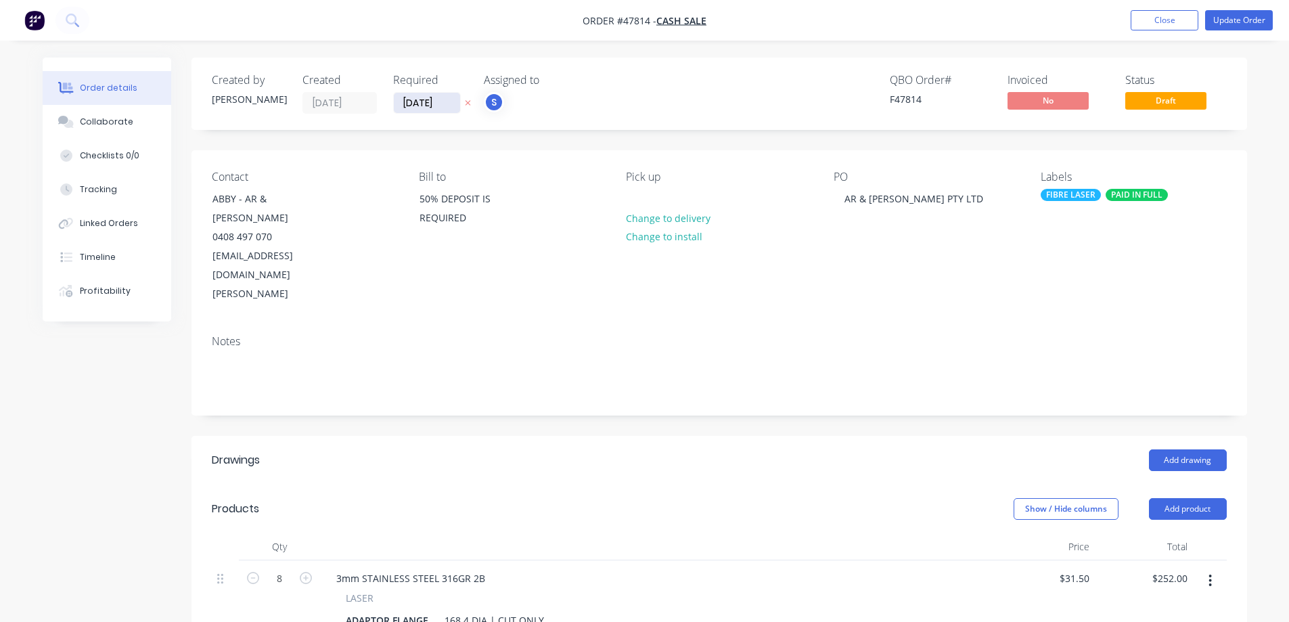
click at [438, 99] on input "[DATE]" at bounding box center [427, 103] width 66 height 20
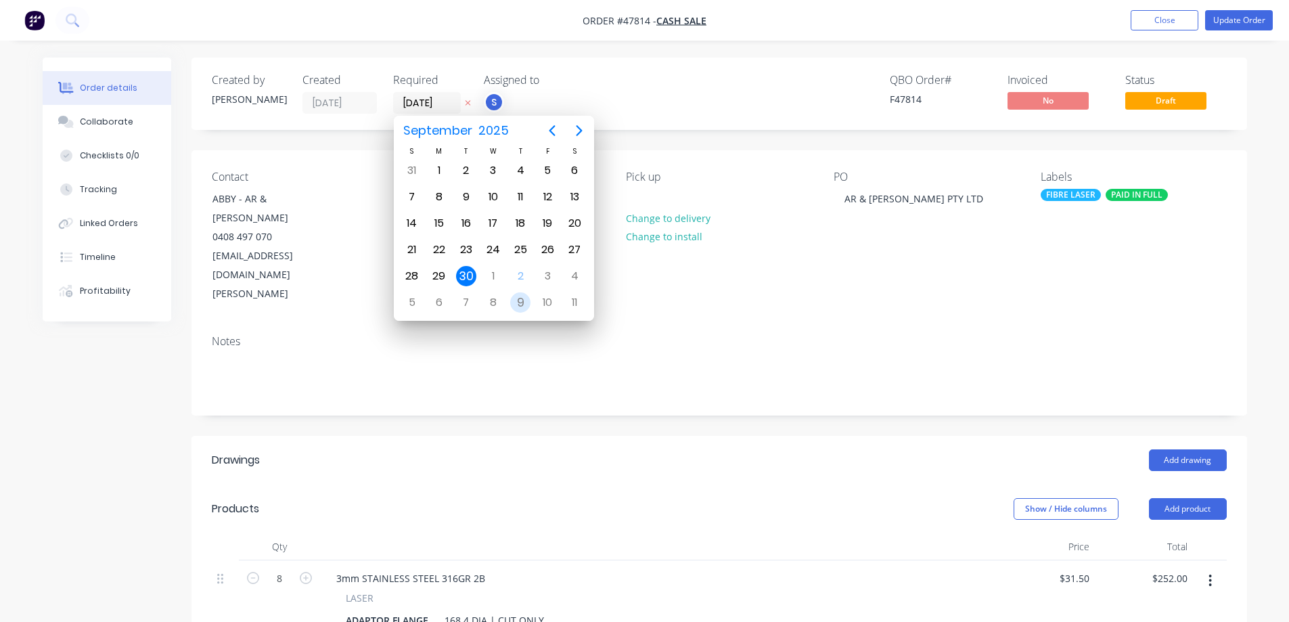
click at [516, 300] on div "9" at bounding box center [520, 302] width 20 height 20
type input "[DATE]"
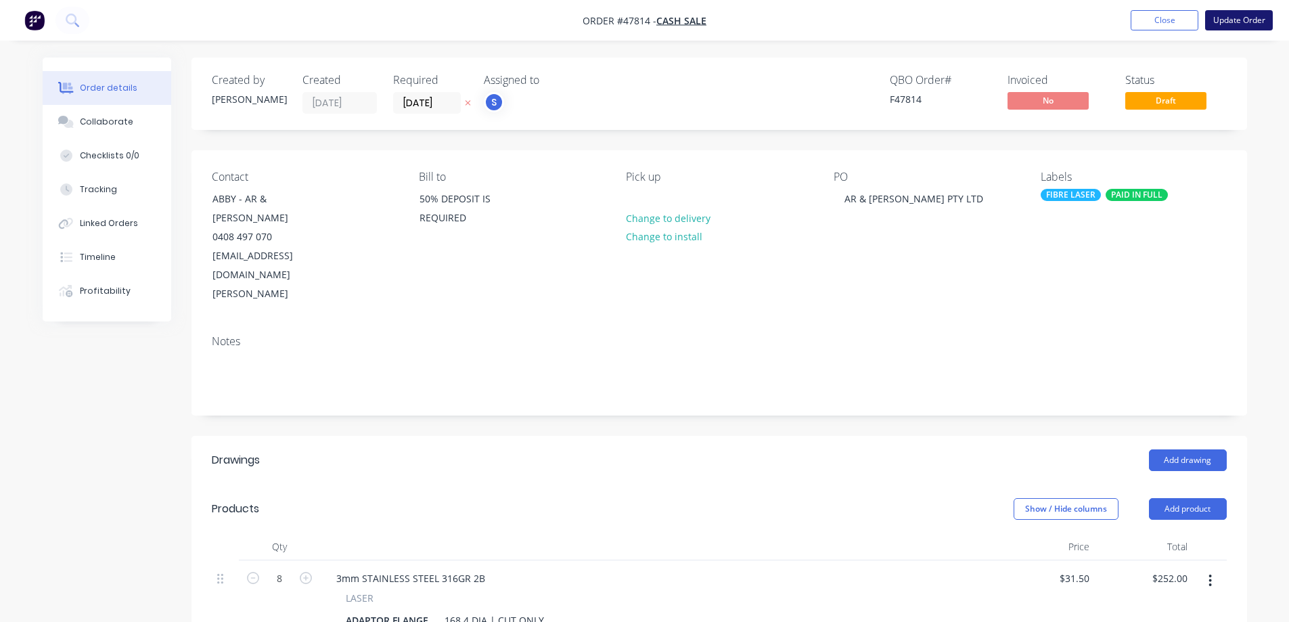
click at [1233, 25] on button "Update Order" at bounding box center [1239, 20] width 68 height 20
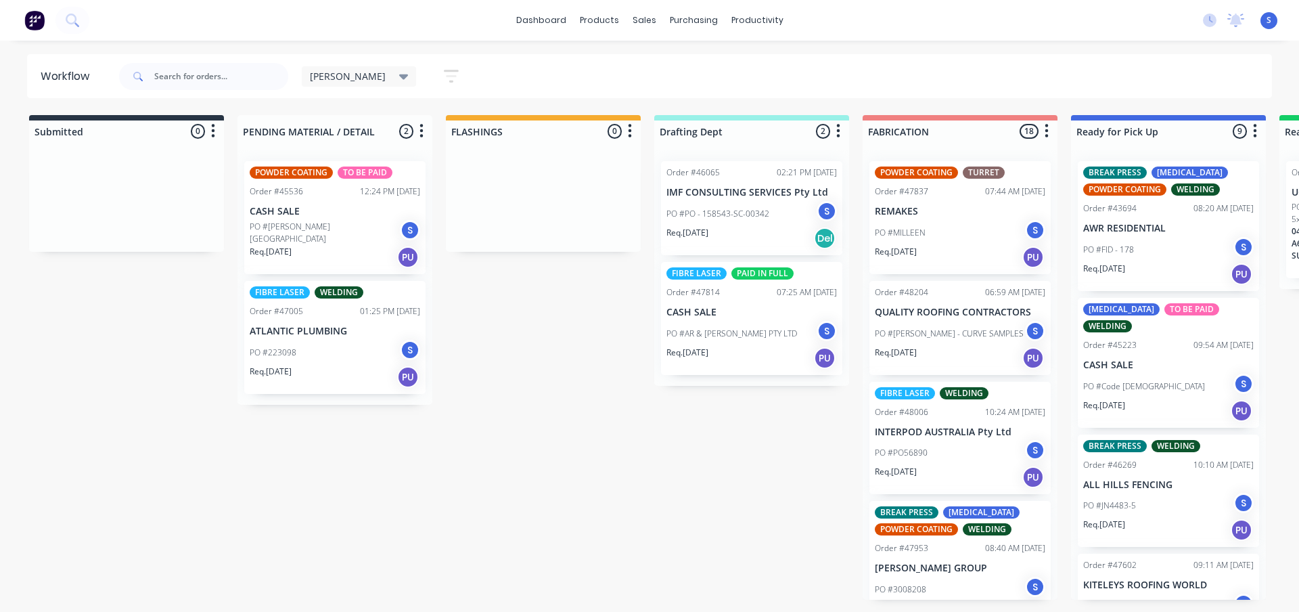
click at [746, 336] on p "PO #AR & [PERSON_NAME] PTY LTD" at bounding box center [731, 333] width 131 height 12
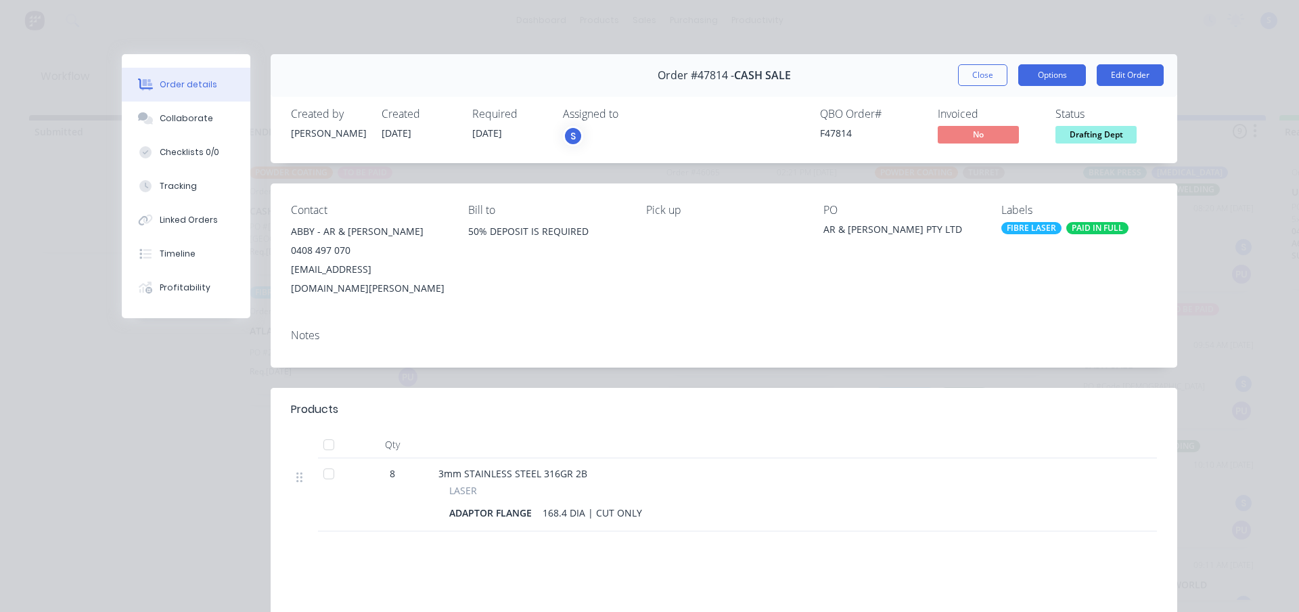
click at [1064, 72] on button "Options" at bounding box center [1052, 75] width 68 height 22
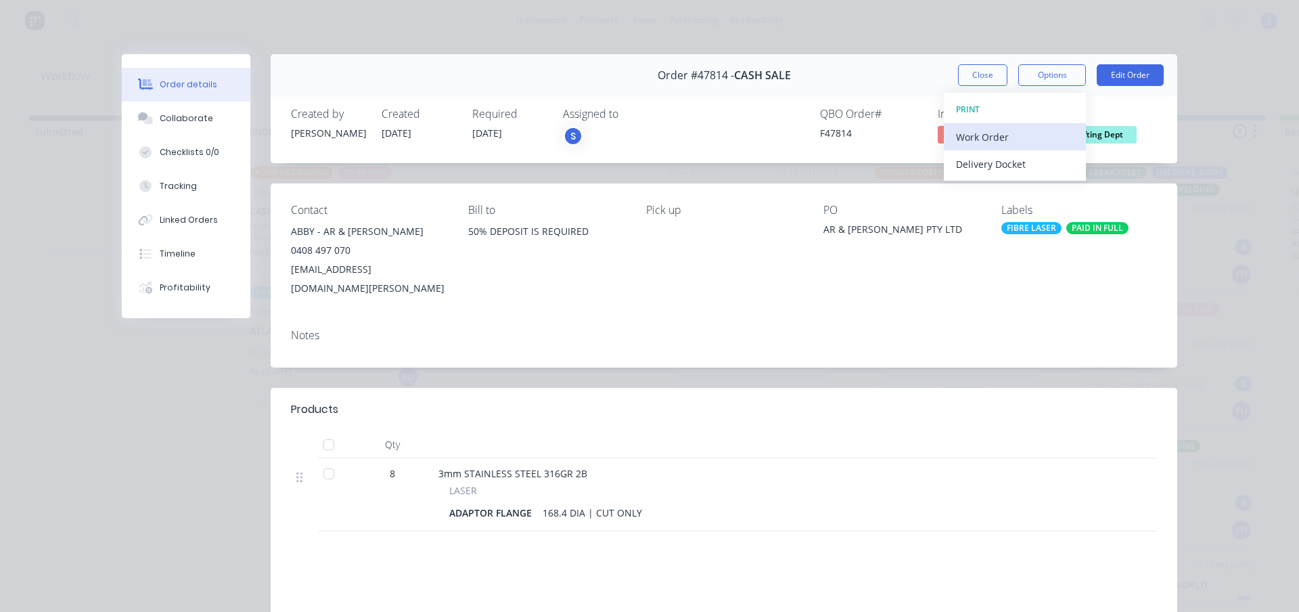
click at [986, 141] on div "Work Order" at bounding box center [1015, 137] width 118 height 20
click at [982, 167] on div "Standard" at bounding box center [1015, 164] width 118 height 20
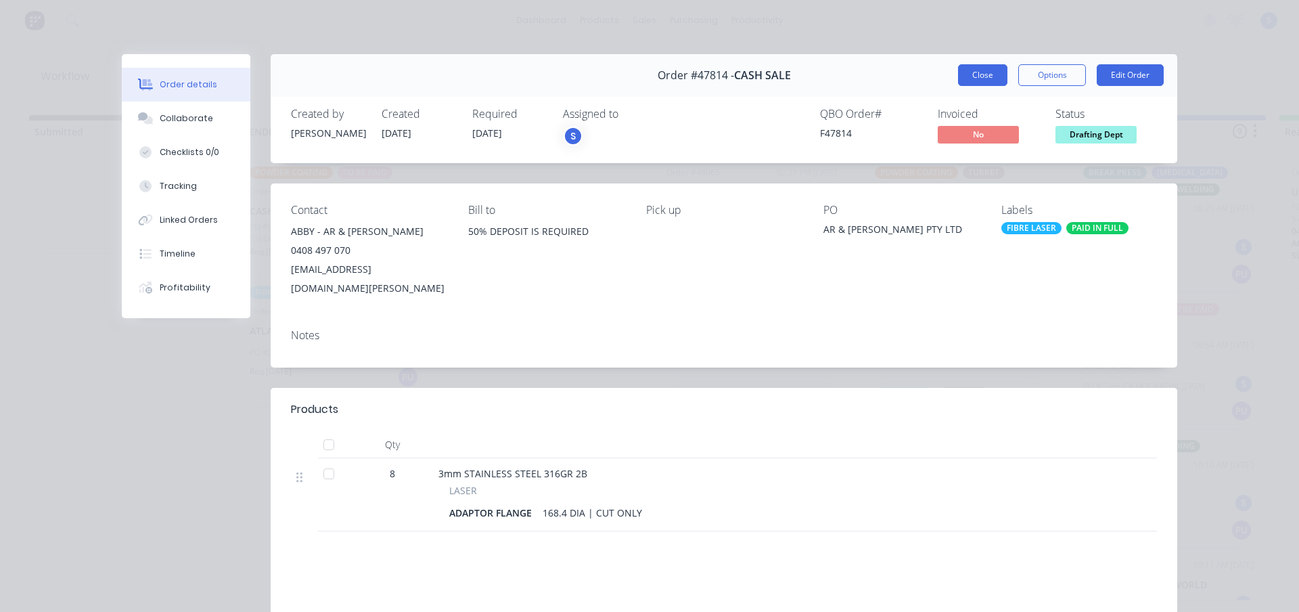
click at [986, 70] on button "Close" at bounding box center [982, 75] width 49 height 22
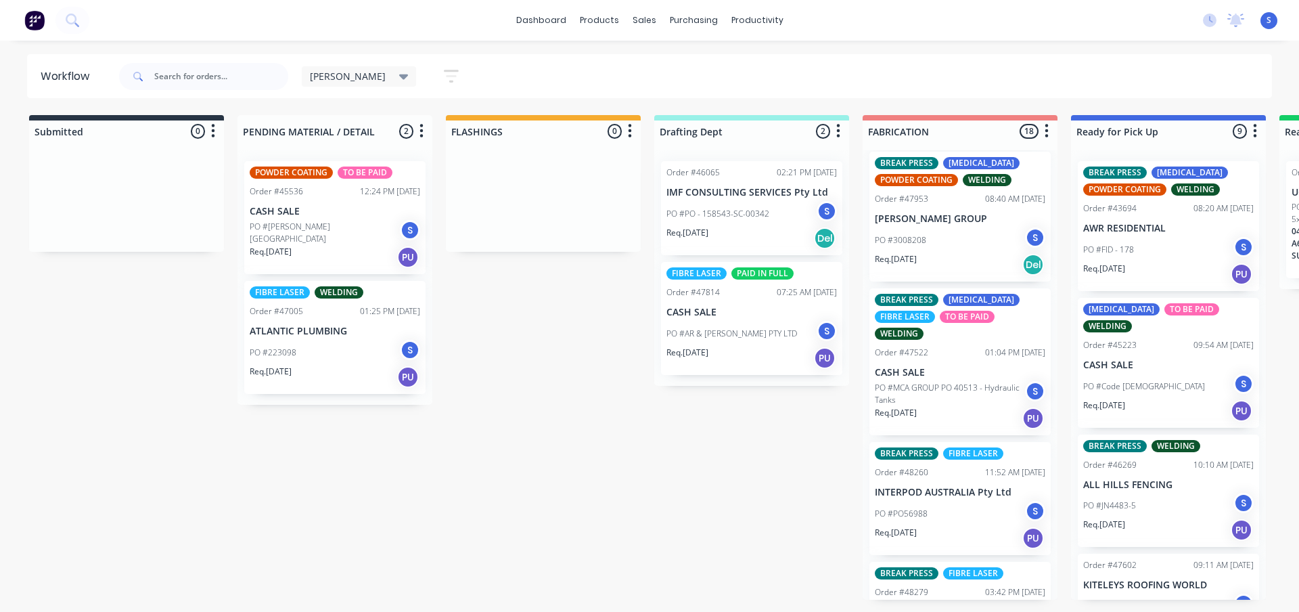
scroll to position [338, 0]
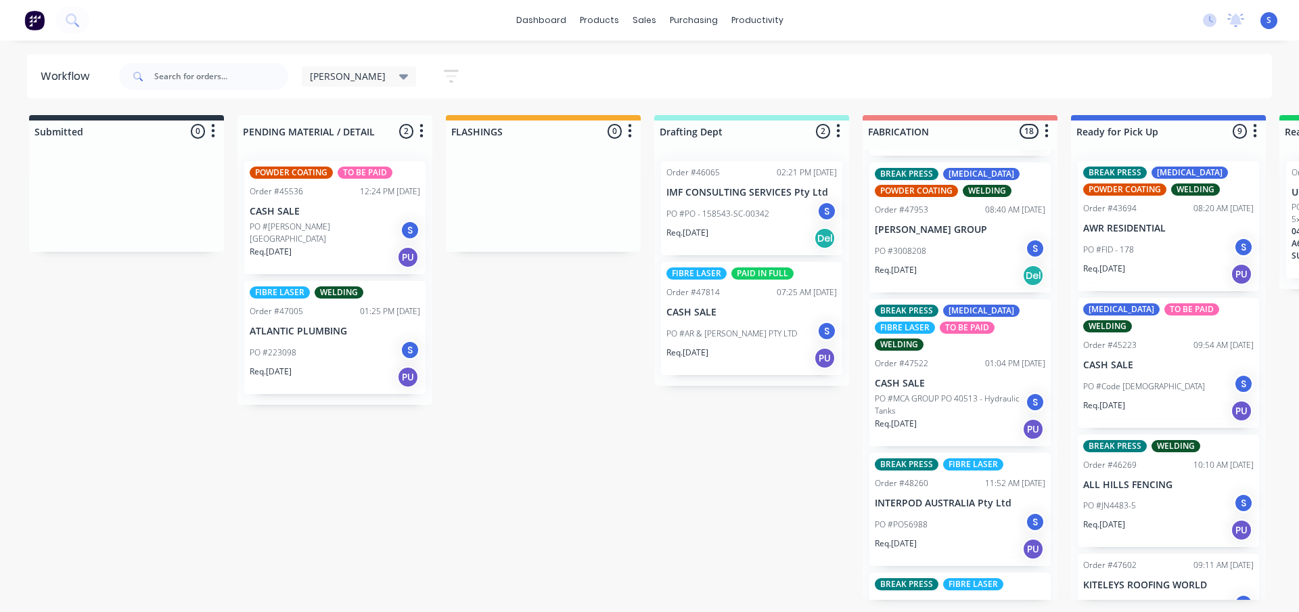
click at [960, 269] on div "Req. 06/10/25 Del" at bounding box center [960, 275] width 170 height 23
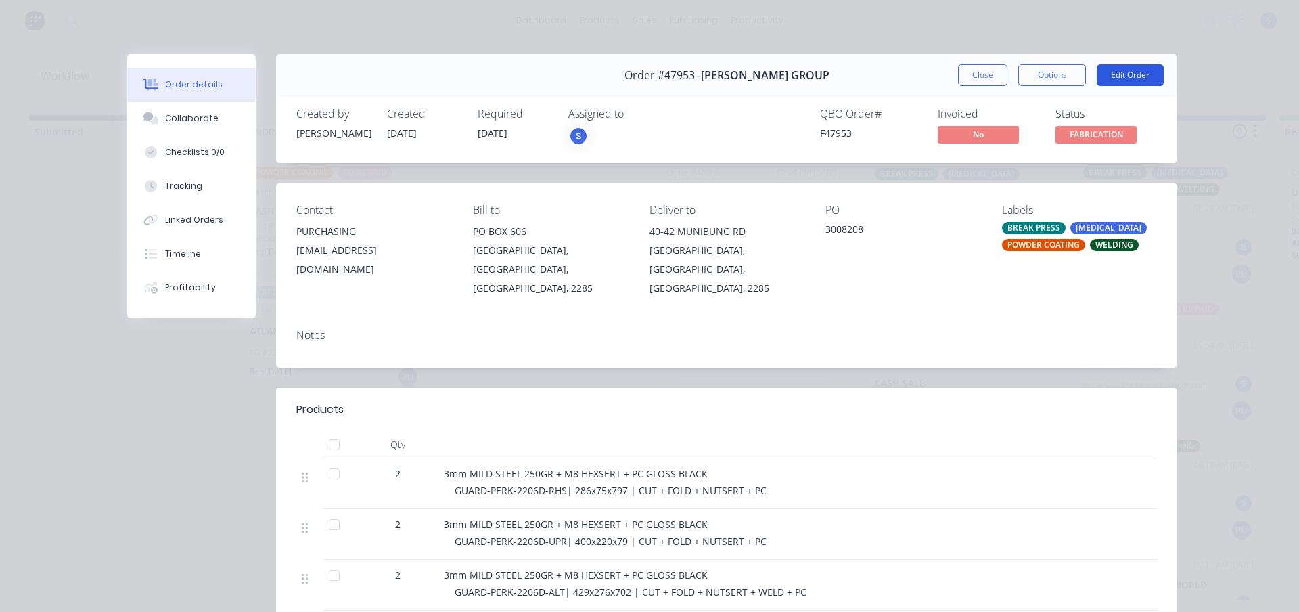
click at [1126, 77] on button "Edit Order" at bounding box center [1130, 75] width 67 height 22
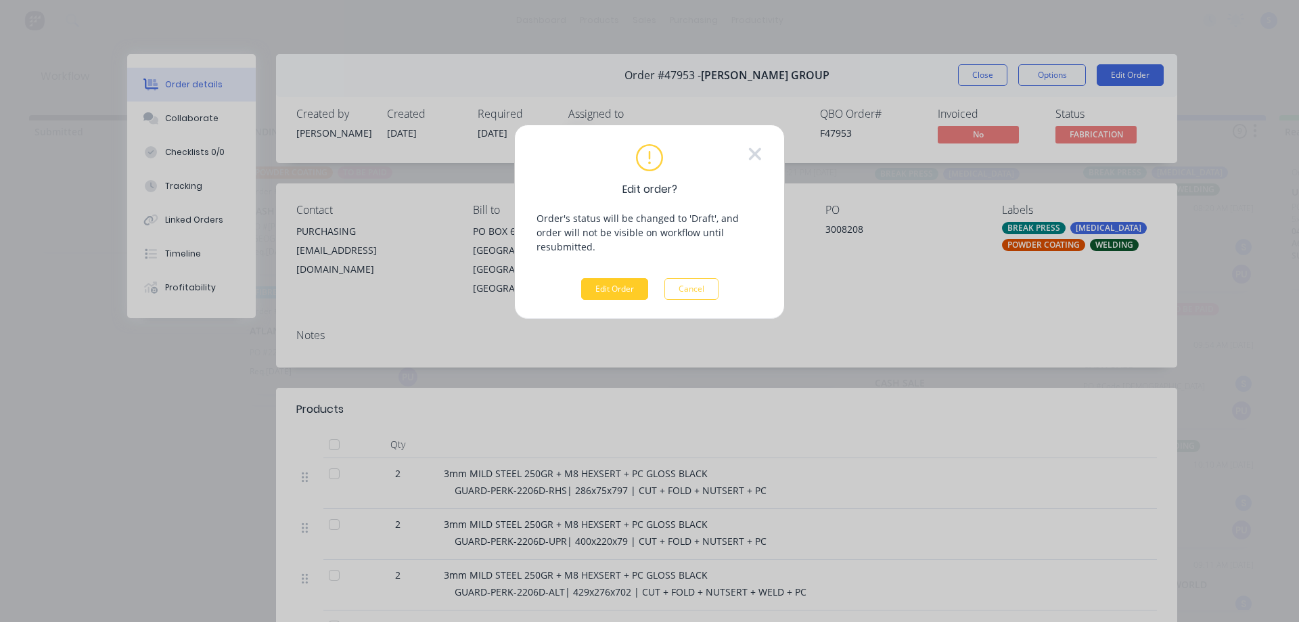
click at [601, 278] on button "Edit Order" at bounding box center [614, 289] width 67 height 22
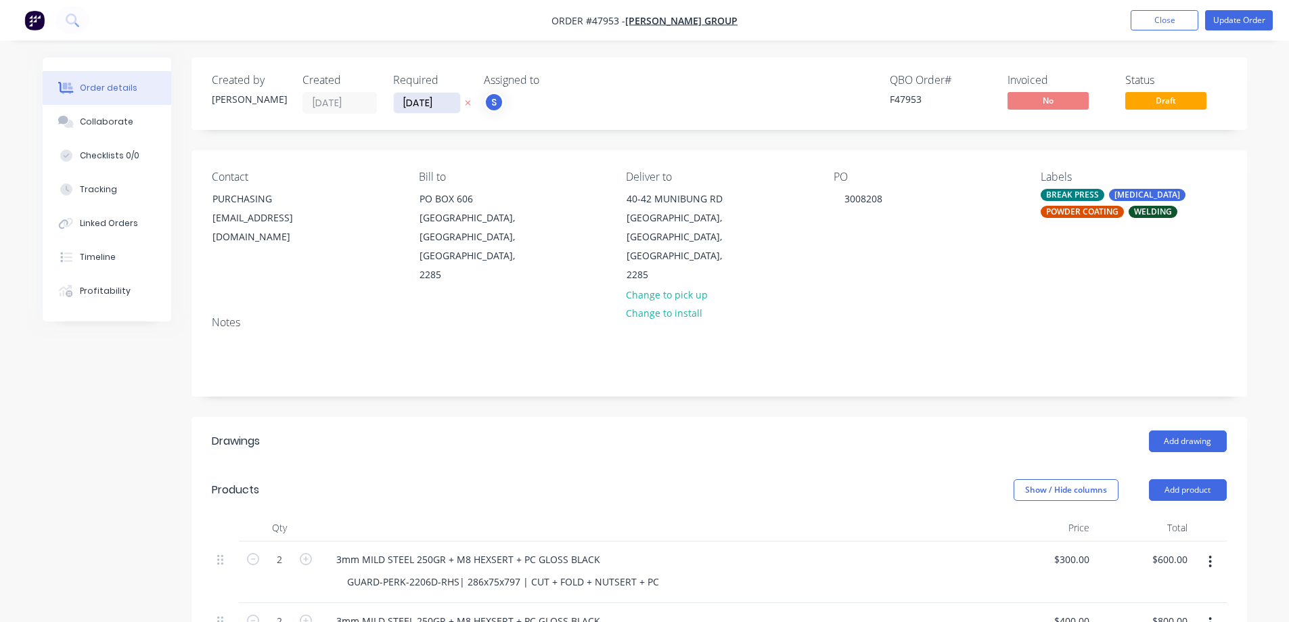
click at [432, 110] on input "[DATE]" at bounding box center [427, 103] width 66 height 20
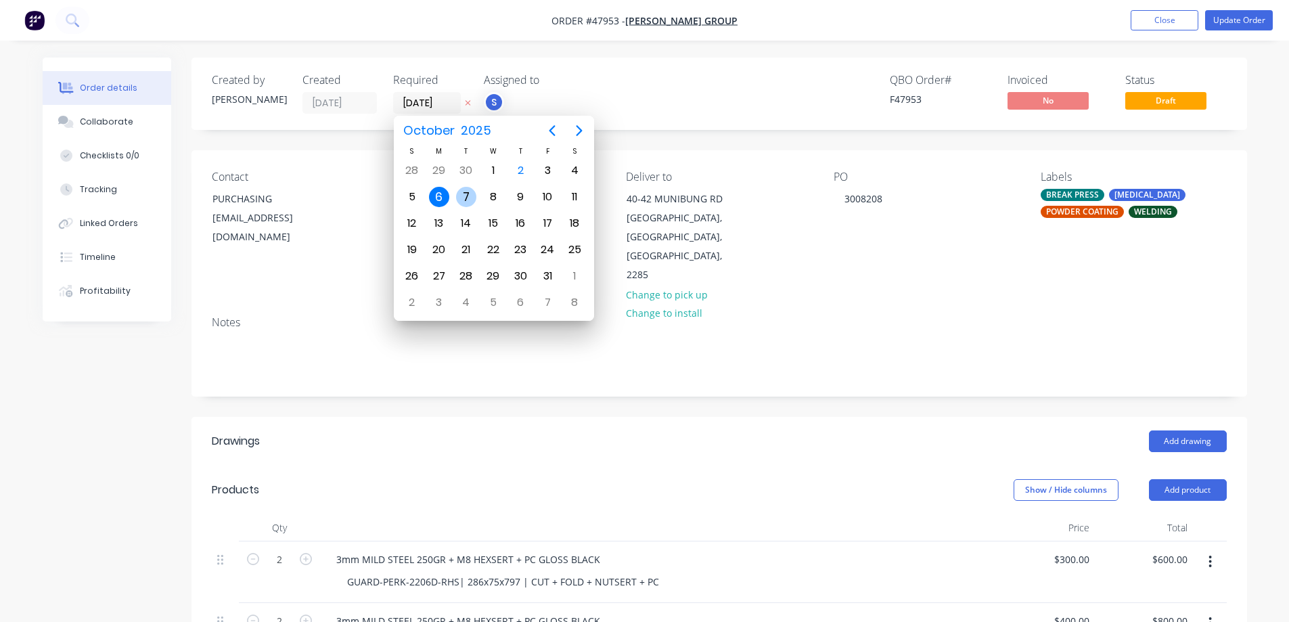
click at [466, 200] on div "7" at bounding box center [466, 197] width 20 height 20
type input "[DATE]"
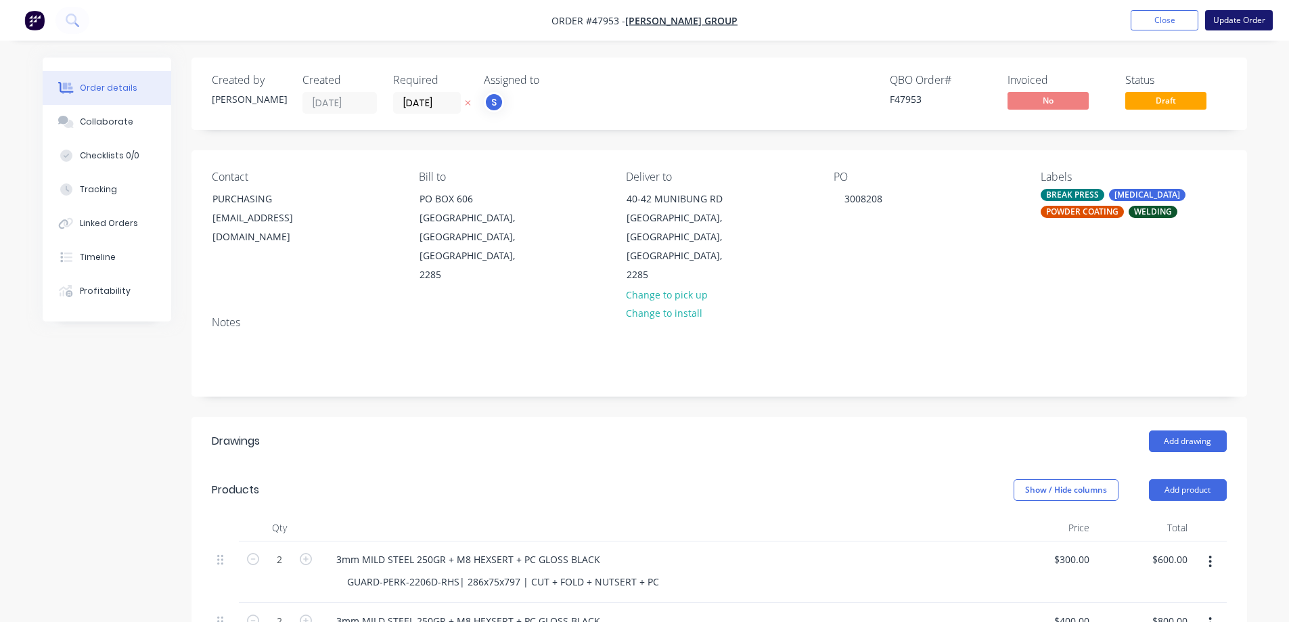
click at [1237, 24] on button "Update Order" at bounding box center [1239, 20] width 68 height 20
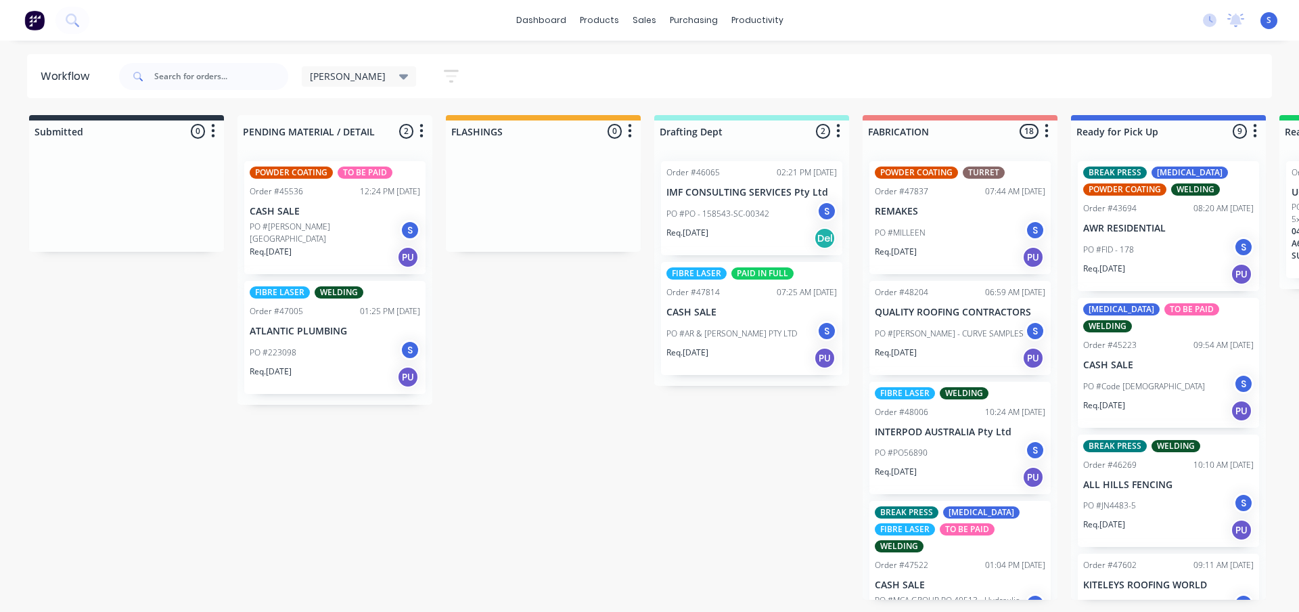
click at [593, 354] on div "Submitted 0 Sort By Created date Required date Order number Customer name Most …" at bounding box center [1118, 357] width 2256 height 484
